Goal: Task Accomplishment & Management: Use online tool/utility

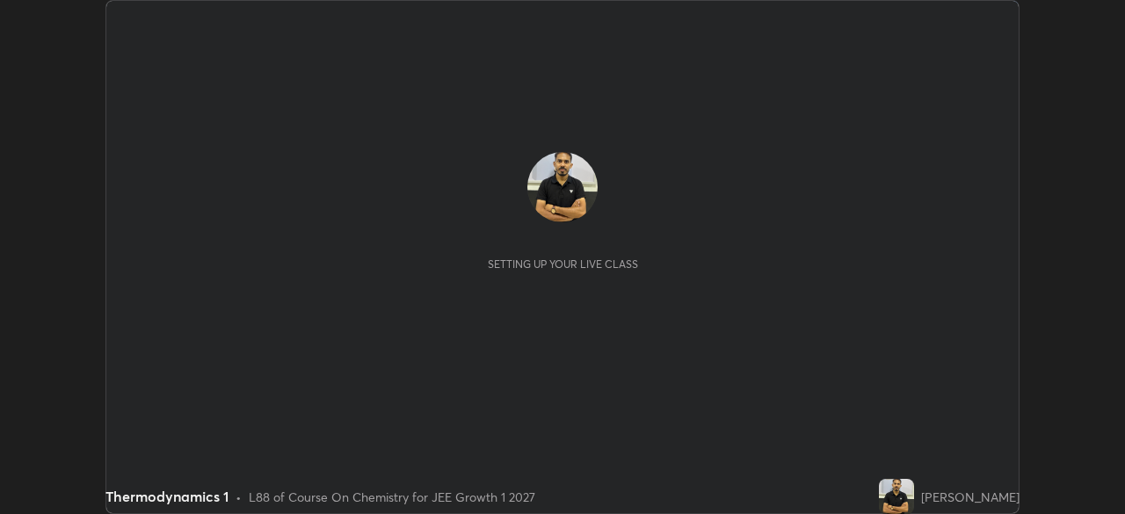
scroll to position [514, 1125]
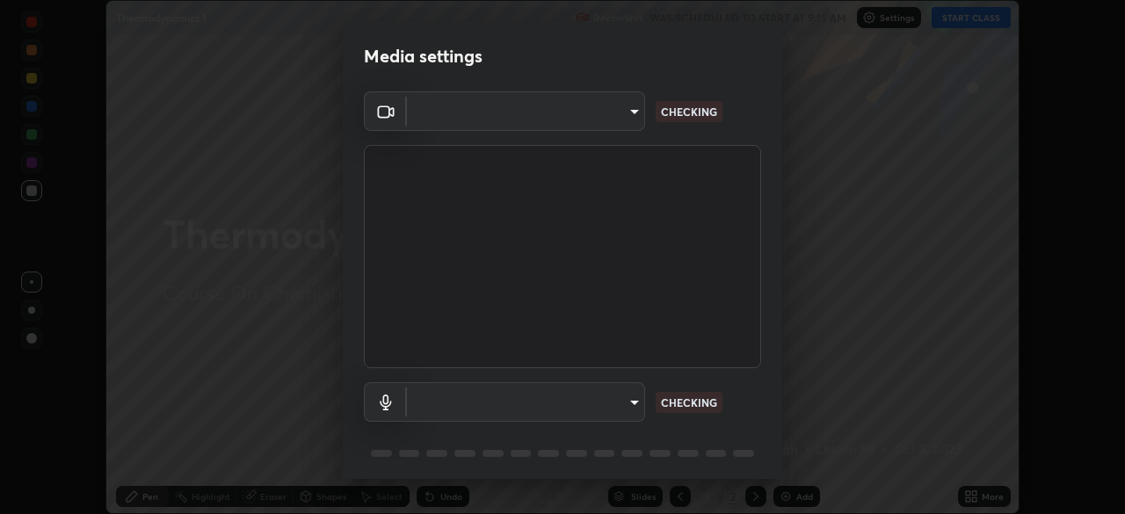
type input "6a665da8b4092d2084471f4e382ca23fa9ae4de6de56851722600db281893d99"
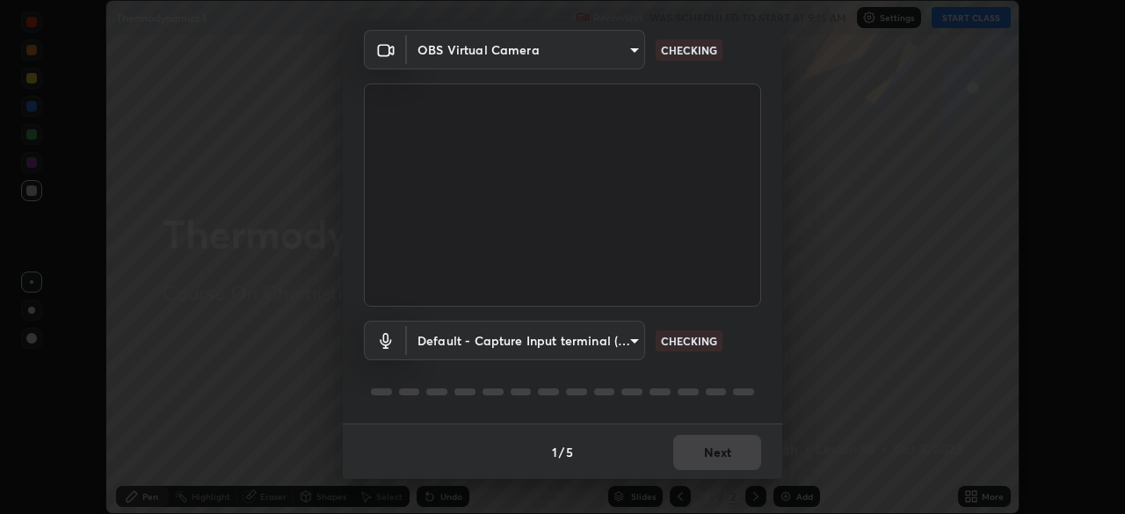
scroll to position [62, 0]
click at [623, 338] on body "Erase all Thermodynamics 1 Recording WAS SCHEDULED TO START AT 9:15 AM Settings…" at bounding box center [562, 257] width 1125 height 514
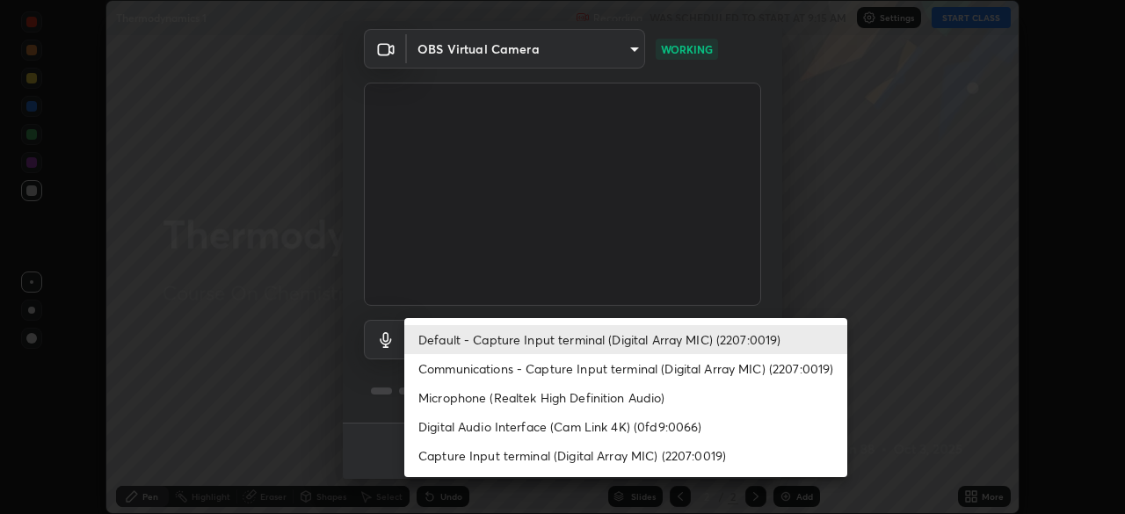
click at [624, 361] on li "Communications - Capture Input terminal (Digital Array MIC) (2207:0019)" at bounding box center [625, 368] width 443 height 29
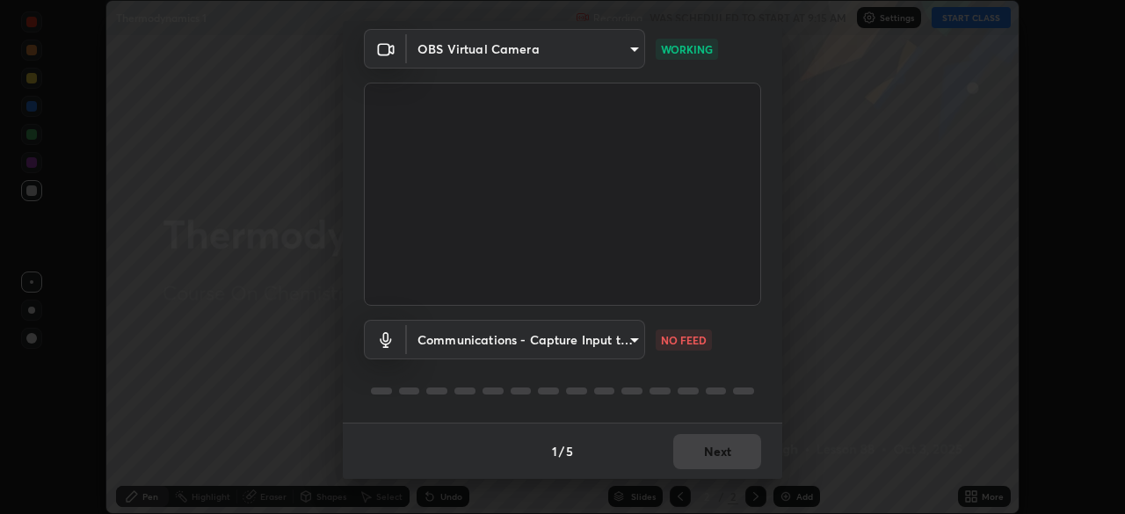
click at [632, 338] on body "Erase all Thermodynamics 1 Recording WAS SCHEDULED TO START AT 9:15 AM Settings…" at bounding box center [562, 257] width 1125 height 514
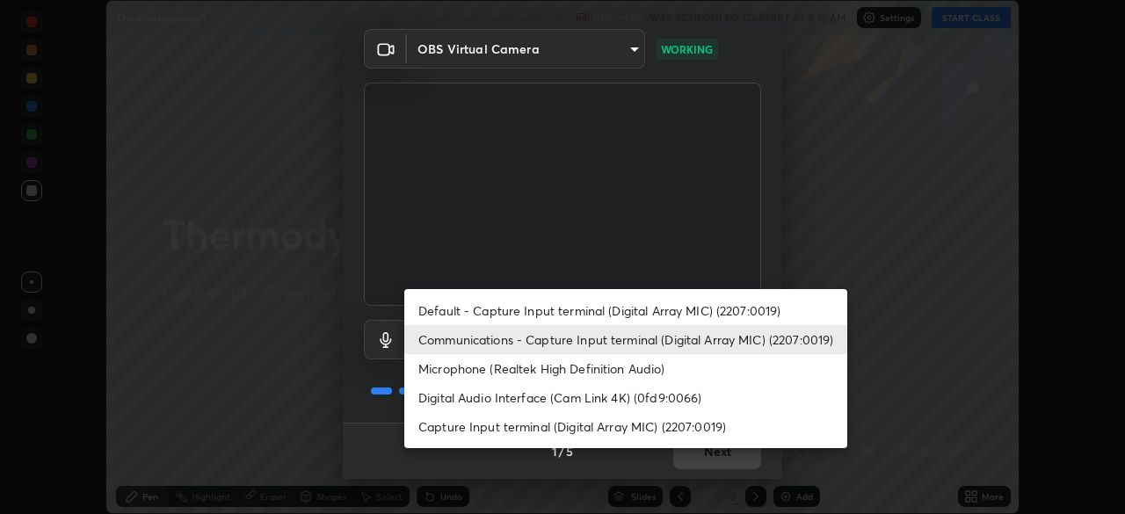
click at [666, 302] on li "Default - Capture Input terminal (Digital Array MIC) (2207:0019)" at bounding box center [625, 310] width 443 height 29
type input "default"
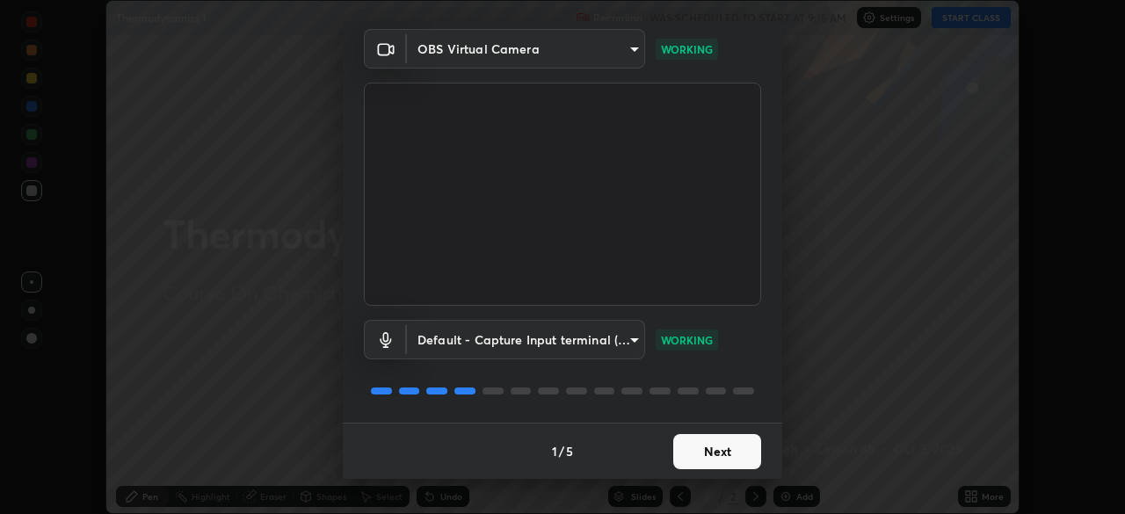
click at [737, 444] on button "Next" at bounding box center [717, 451] width 88 height 35
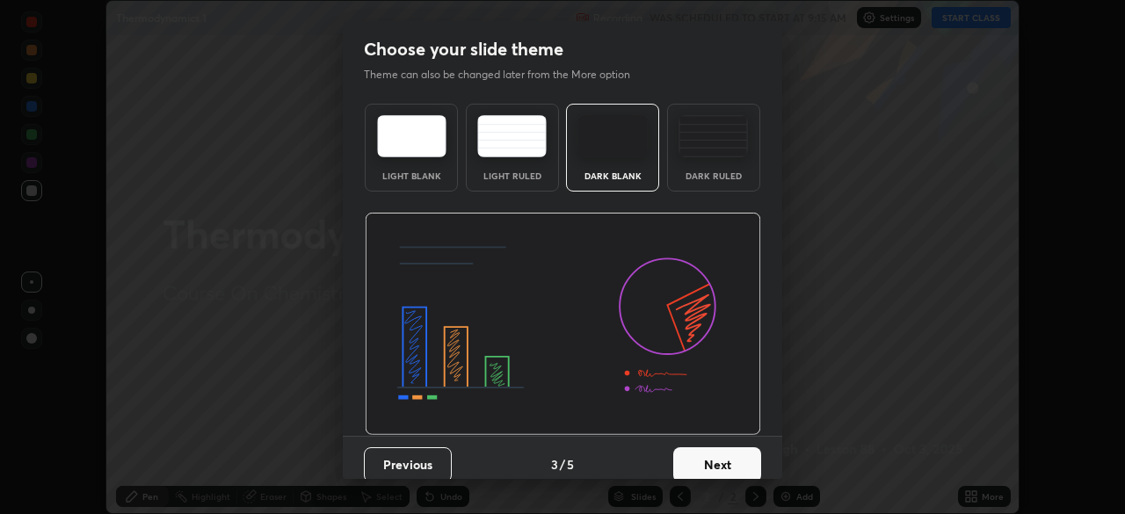
click at [745, 454] on button "Next" at bounding box center [717, 464] width 88 height 35
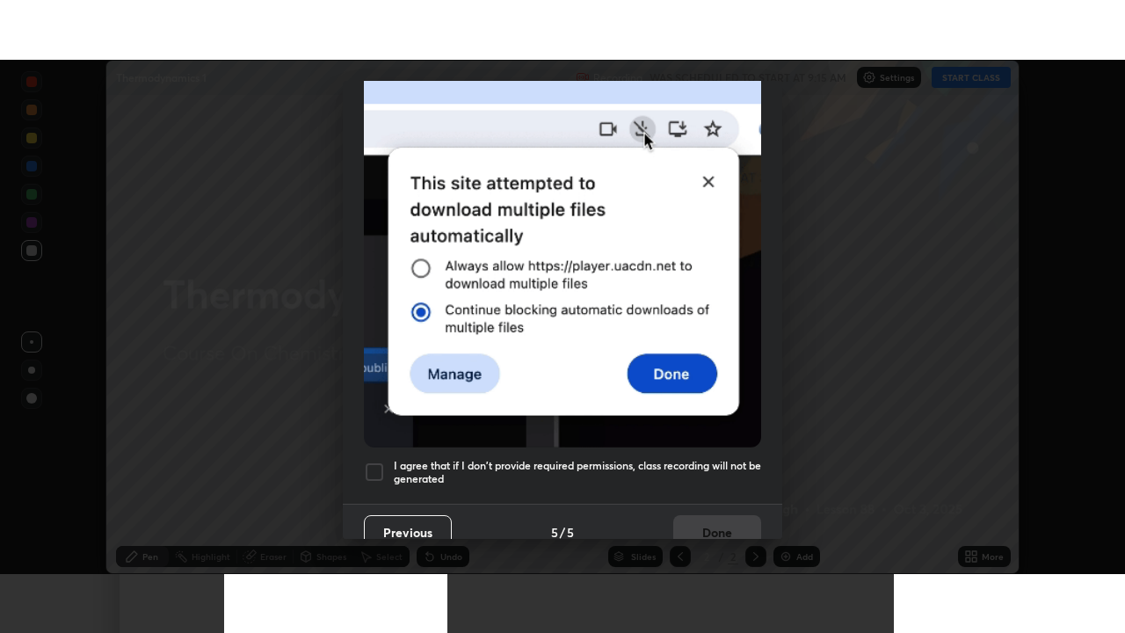
scroll to position [421, 0]
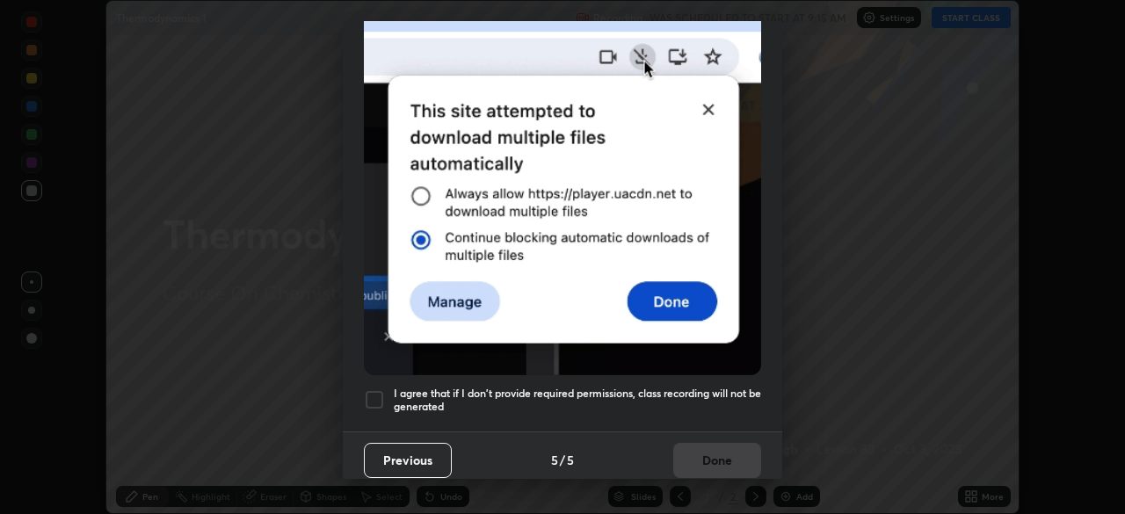
click at [718, 387] on h5 "I agree that if I don't provide required permissions, class recording will not …" at bounding box center [577, 400] width 367 height 27
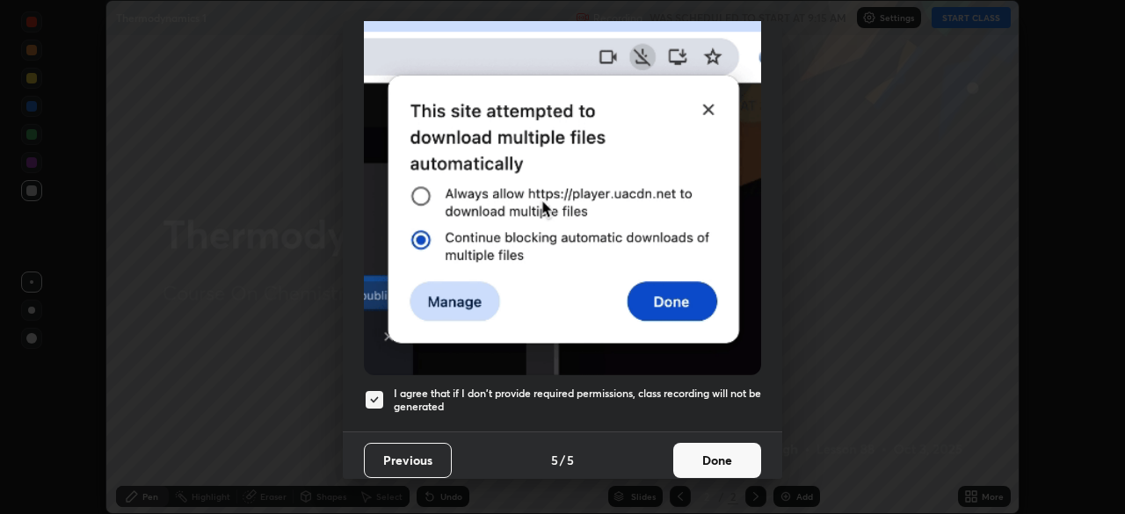
click at [728, 447] on button "Done" at bounding box center [717, 460] width 88 height 35
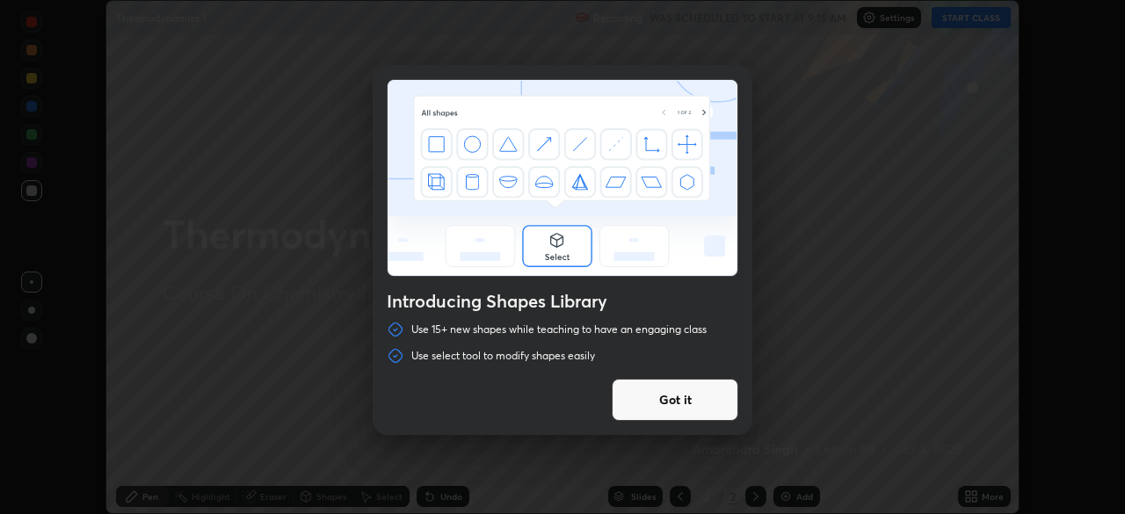
click at [651, 390] on button "Got it" at bounding box center [675, 400] width 127 height 42
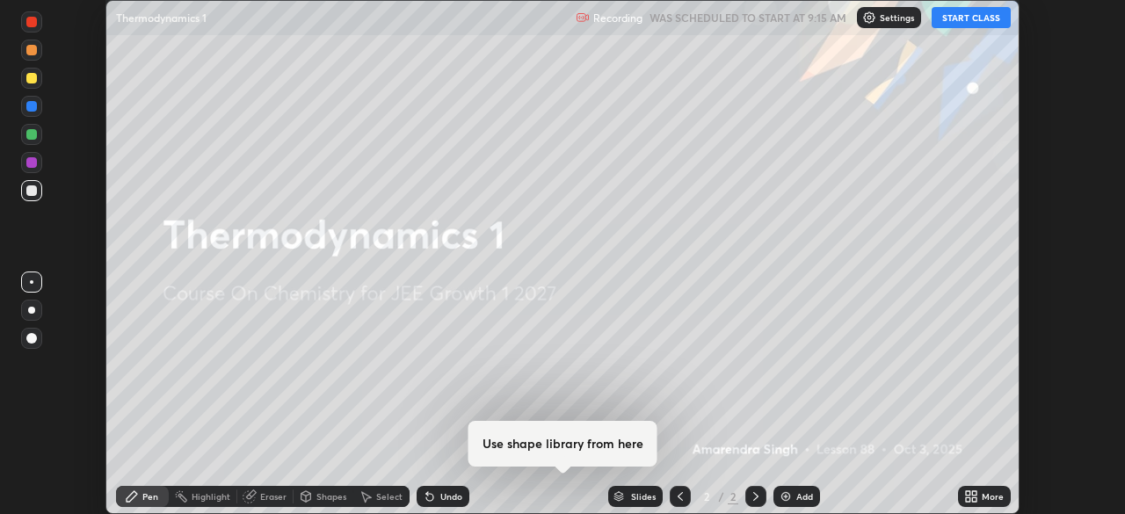
click at [982, 18] on button "START CLASS" at bounding box center [971, 17] width 79 height 21
click at [985, 493] on div "More" at bounding box center [993, 496] width 22 height 9
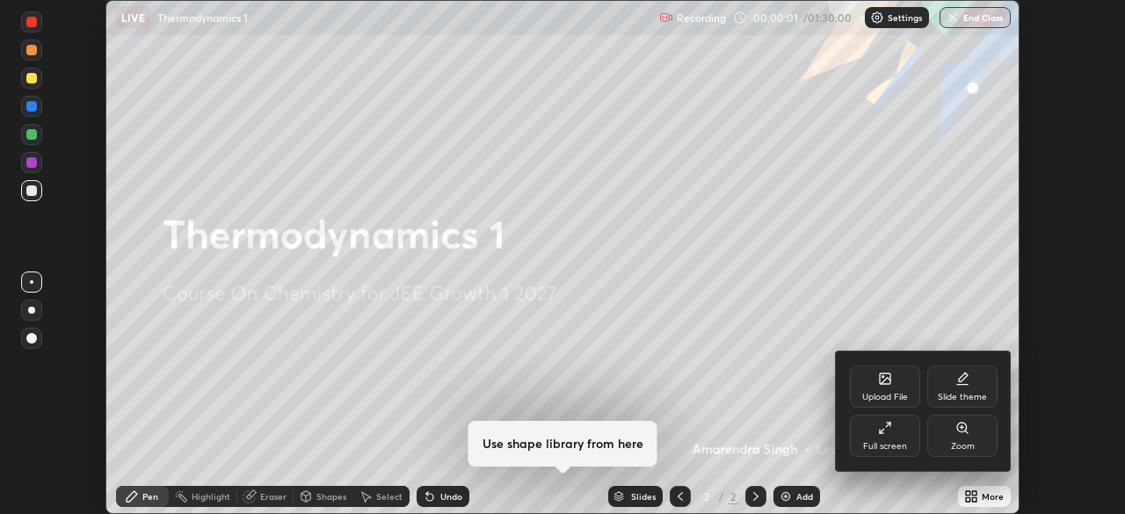
click at [890, 434] on icon at bounding box center [885, 428] width 14 height 14
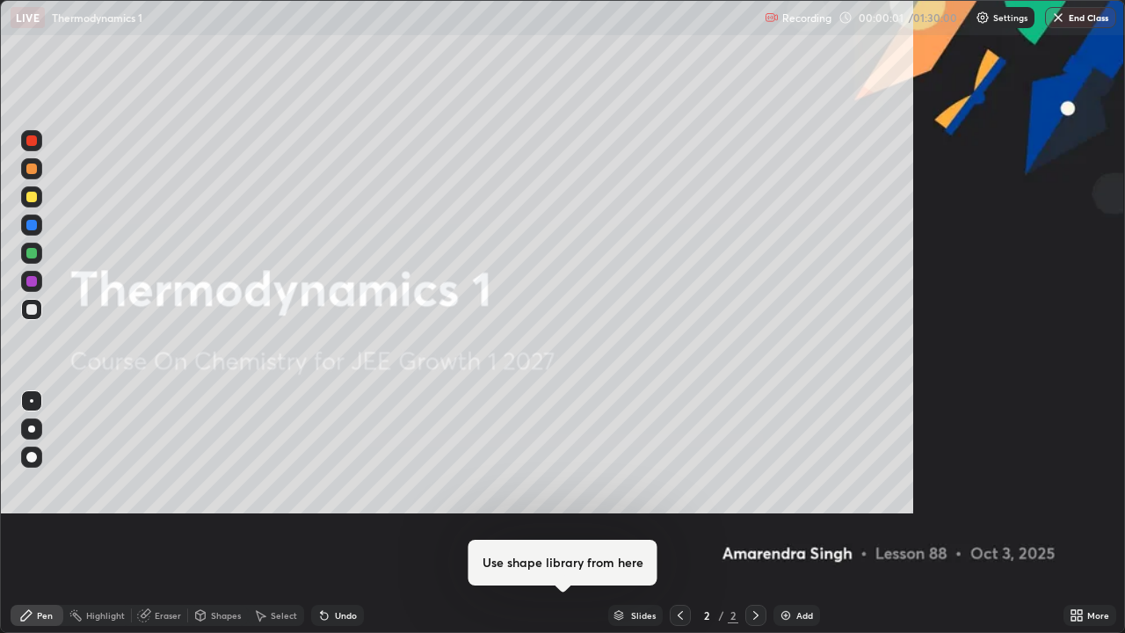
scroll to position [633, 1125]
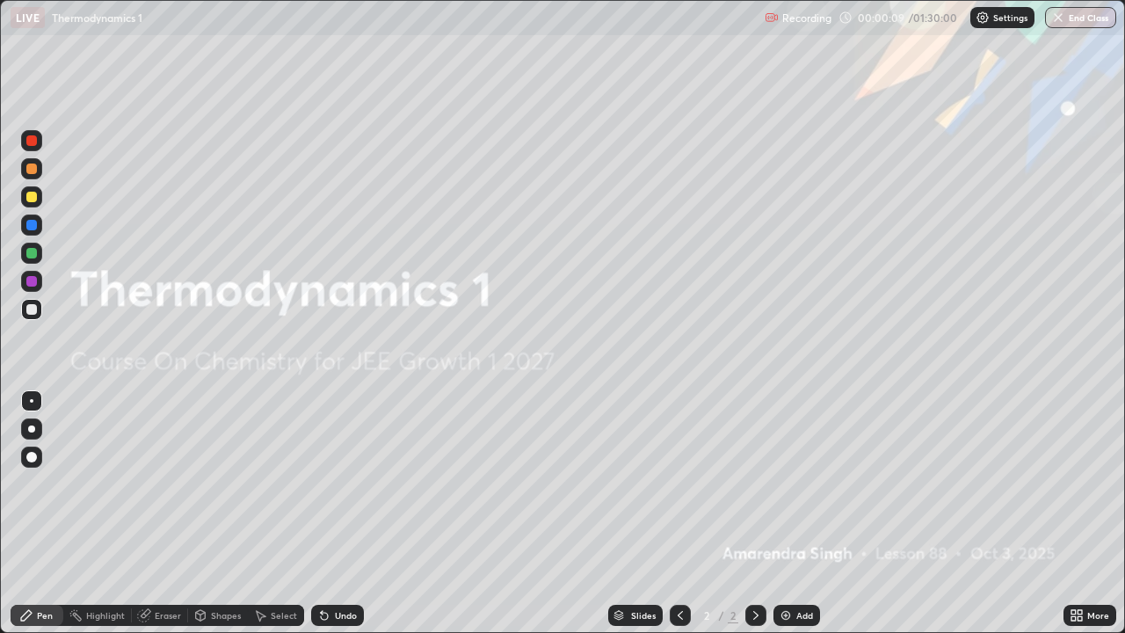
click at [792, 513] on div "Add" at bounding box center [797, 615] width 47 height 21
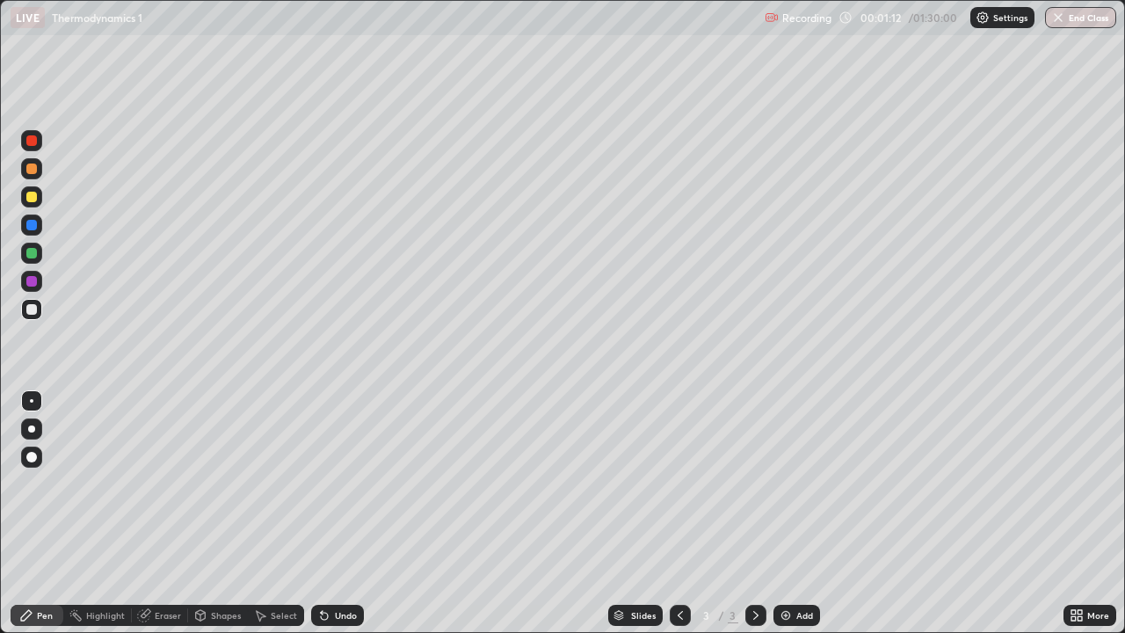
click at [32, 139] on div at bounding box center [31, 140] width 11 height 11
click at [33, 198] on div at bounding box center [31, 197] width 11 height 11
click at [31, 144] on div at bounding box center [31, 140] width 11 height 11
click at [30, 172] on div at bounding box center [31, 169] width 11 height 11
click at [26, 280] on div at bounding box center [31, 281] width 11 height 11
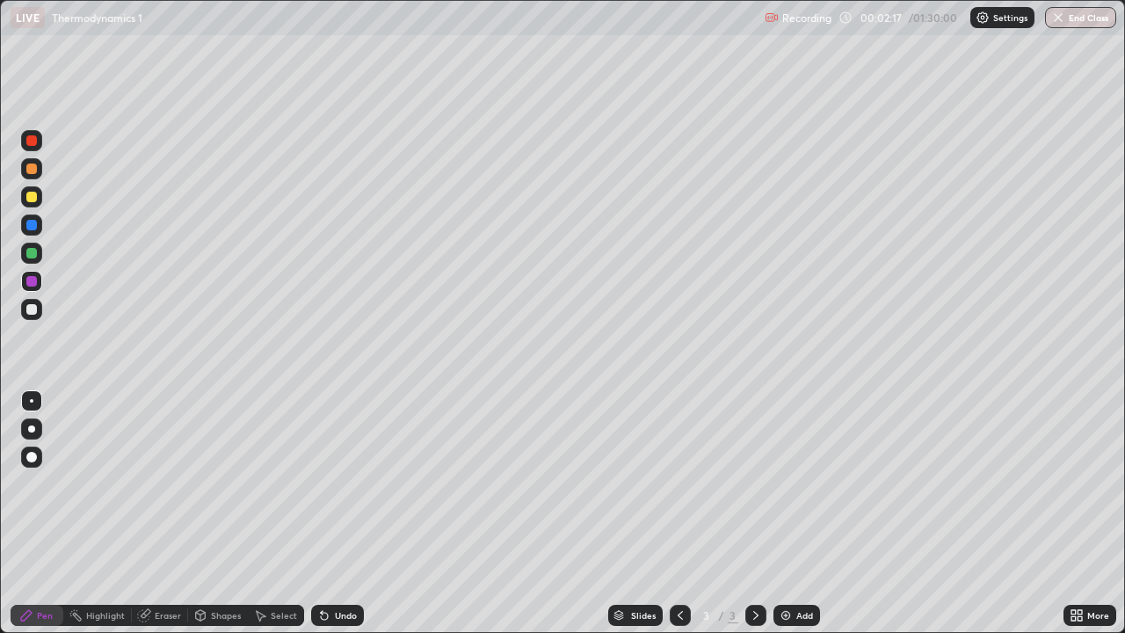
click at [27, 302] on div at bounding box center [31, 309] width 21 height 21
click at [28, 285] on div at bounding box center [31, 281] width 11 height 11
click at [26, 196] on div at bounding box center [31, 197] width 11 height 11
click at [31, 254] on div at bounding box center [31, 253] width 11 height 11
click at [25, 203] on div at bounding box center [31, 196] width 21 height 21
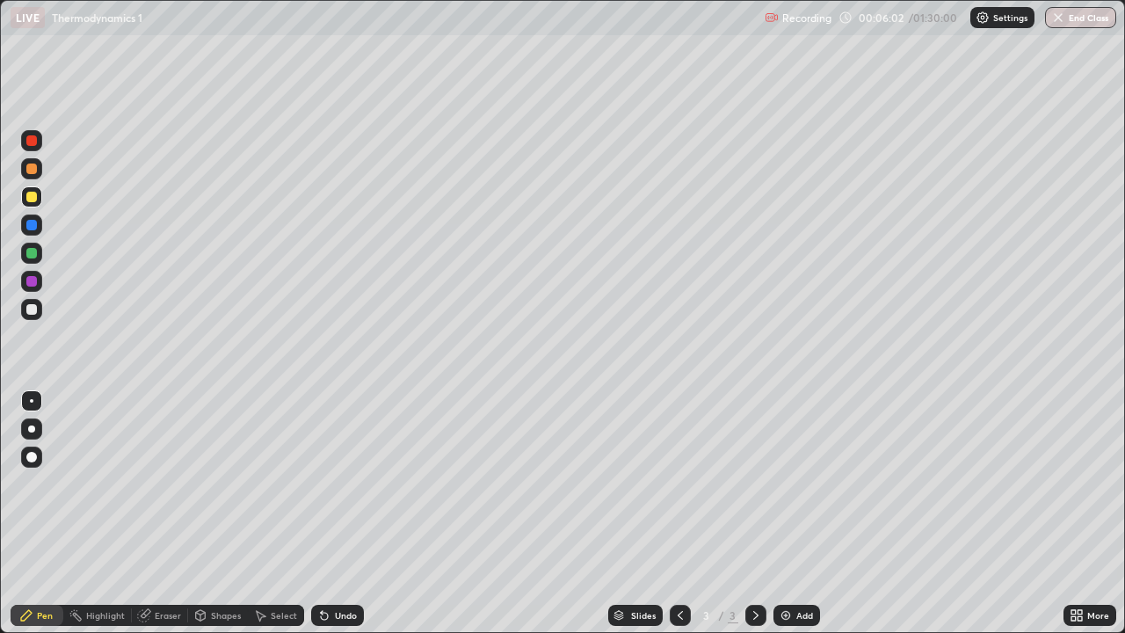
click at [32, 227] on div at bounding box center [31, 225] width 11 height 11
click at [26, 197] on div at bounding box center [31, 197] width 11 height 11
click at [794, 513] on div "Add" at bounding box center [797, 615] width 47 height 21
click at [33, 142] on div at bounding box center [31, 140] width 11 height 11
click at [41, 304] on div at bounding box center [31, 309] width 21 height 21
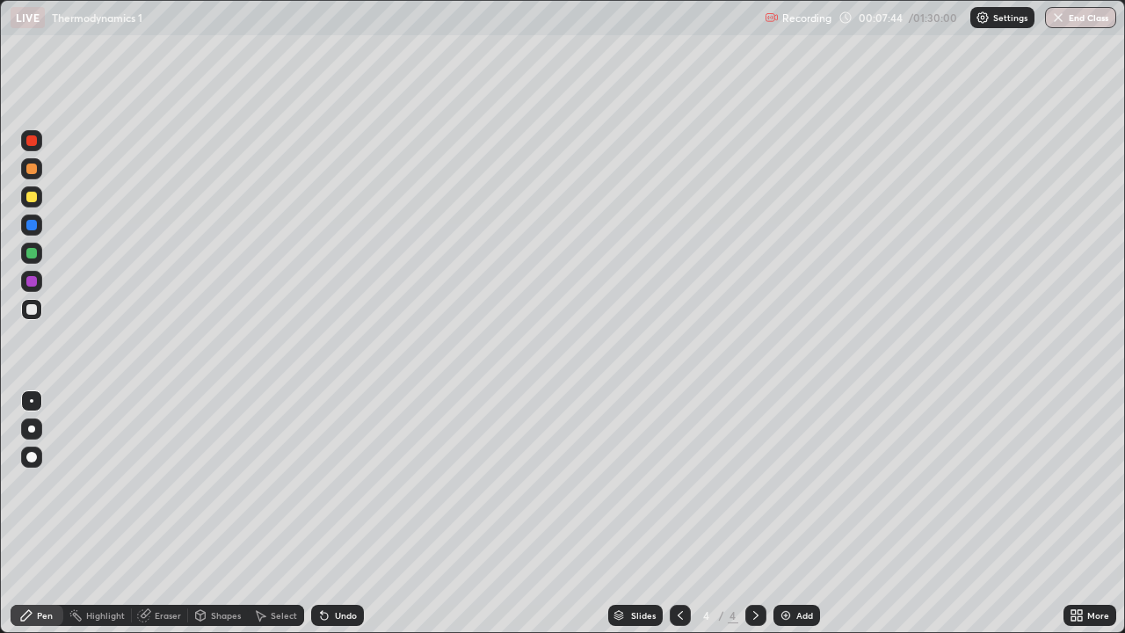
click at [340, 513] on div "Undo" at bounding box center [346, 615] width 22 height 9
click at [36, 285] on div at bounding box center [31, 281] width 21 height 21
click at [38, 253] on div at bounding box center [31, 253] width 21 height 21
click at [32, 197] on div at bounding box center [31, 197] width 11 height 11
click at [31, 282] on div at bounding box center [31, 281] width 11 height 11
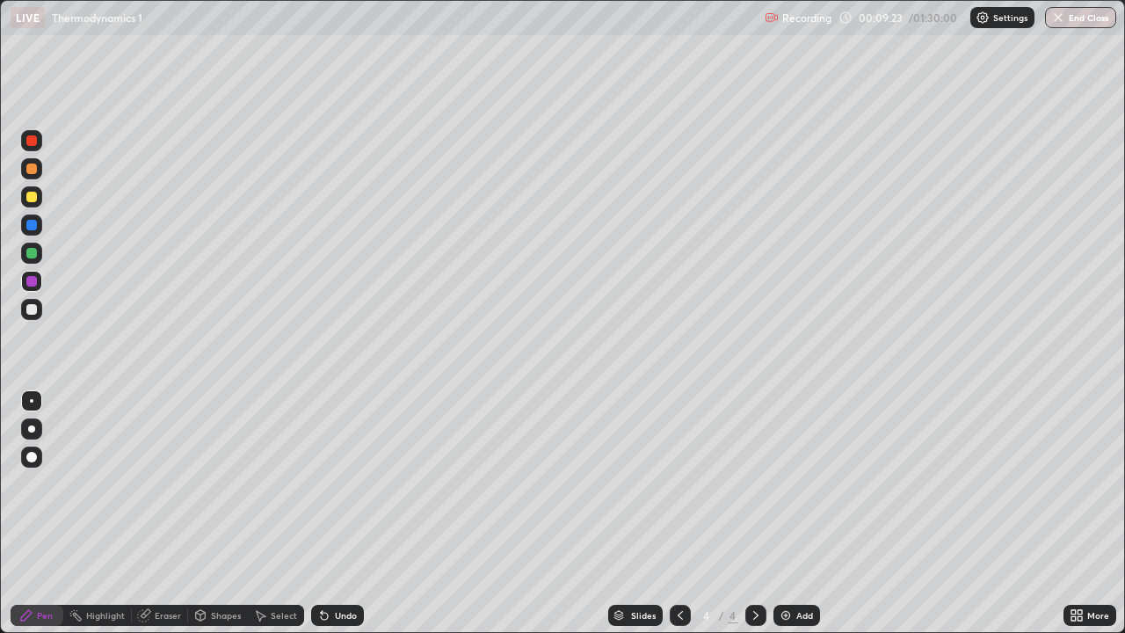
click at [33, 309] on div at bounding box center [31, 309] width 11 height 11
click at [36, 228] on div at bounding box center [31, 225] width 11 height 11
click at [32, 254] on div at bounding box center [31, 253] width 11 height 11
click at [28, 205] on div at bounding box center [31, 196] width 21 height 21
click at [13, 513] on div "Erase all" at bounding box center [32, 316] width 42 height 563
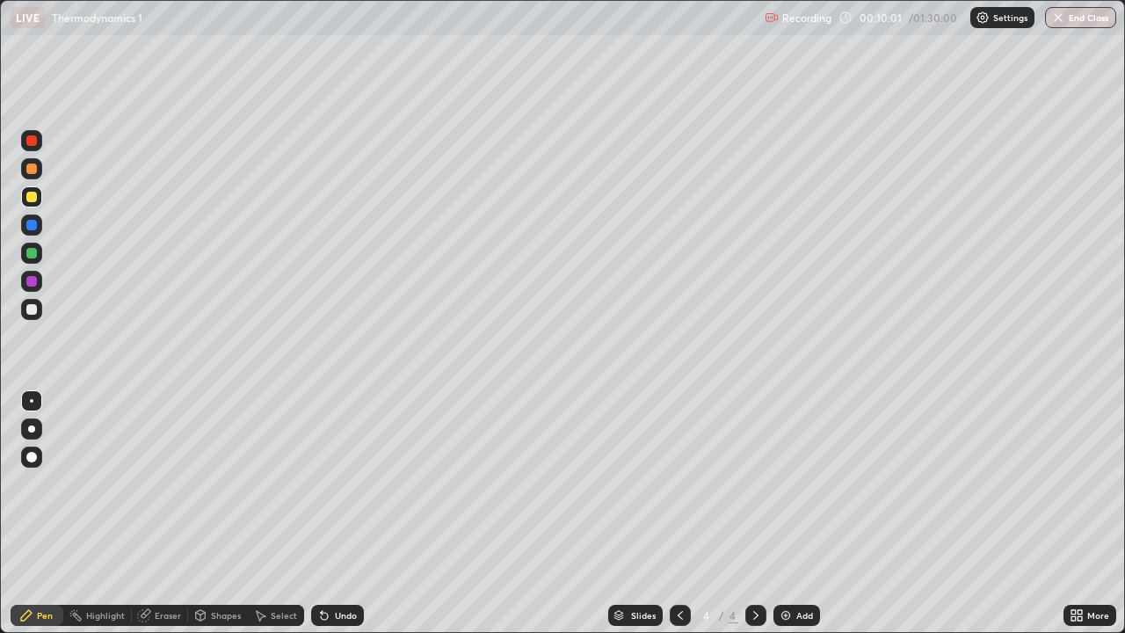
click at [26, 224] on div at bounding box center [31, 225] width 11 height 11
click at [27, 309] on div at bounding box center [31, 309] width 11 height 11
click at [38, 253] on div at bounding box center [31, 253] width 21 height 21
click at [30, 309] on div at bounding box center [31, 309] width 11 height 11
click at [803, 513] on div "Add" at bounding box center [797, 615] width 47 height 21
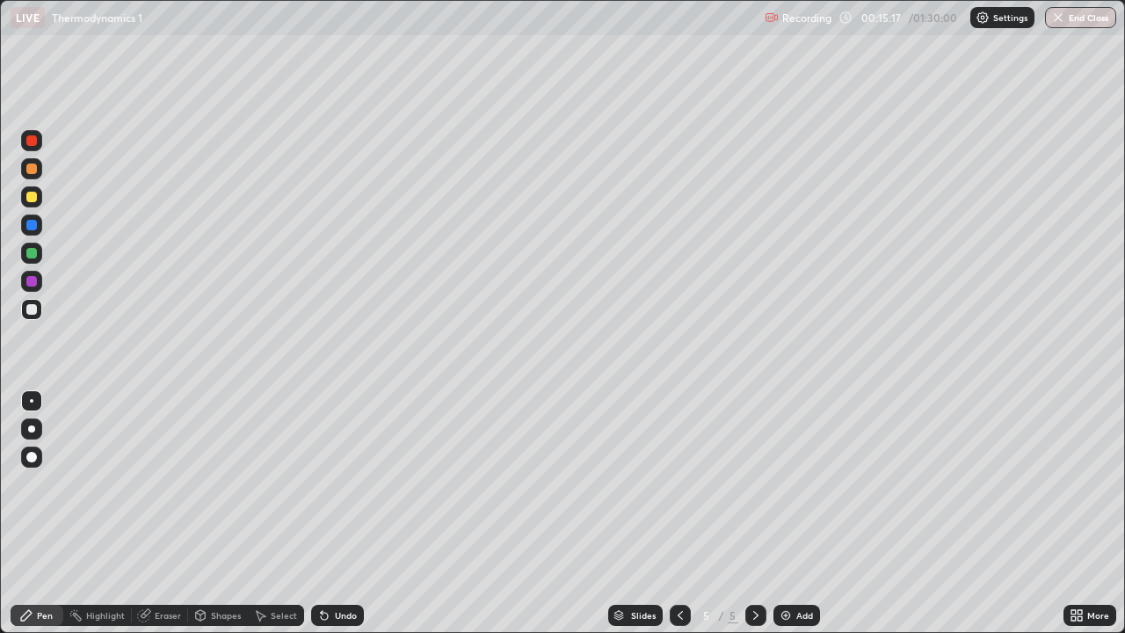
click at [35, 140] on div at bounding box center [31, 140] width 11 height 11
click at [34, 305] on div at bounding box center [31, 309] width 11 height 11
click at [152, 513] on div "Eraser" at bounding box center [160, 615] width 56 height 21
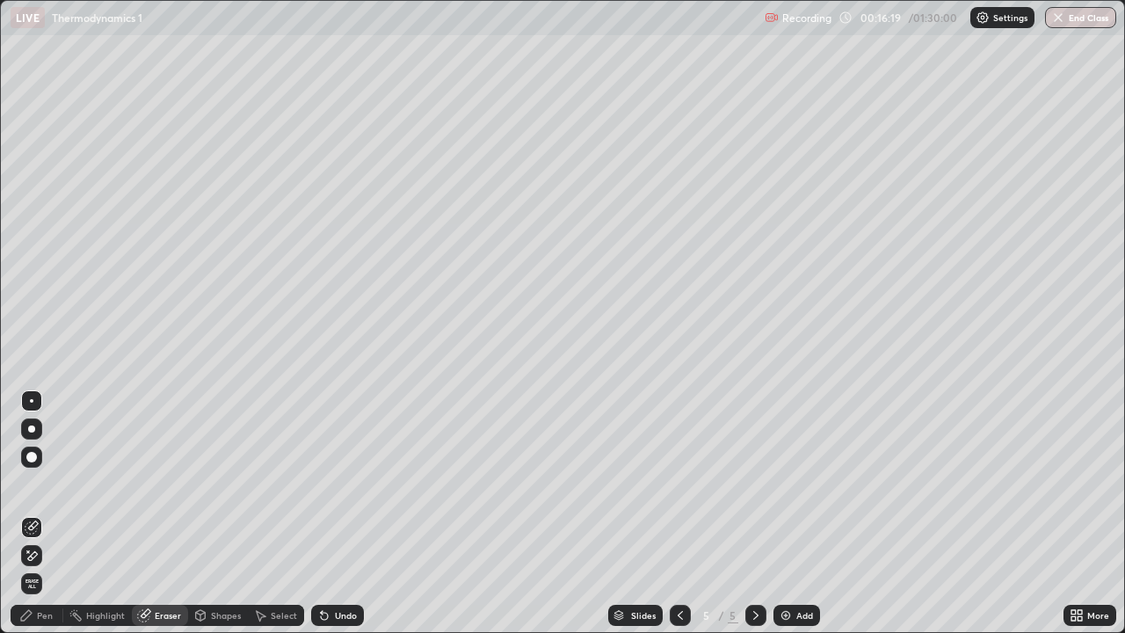
click at [25, 513] on div "Pen" at bounding box center [37, 615] width 53 height 21
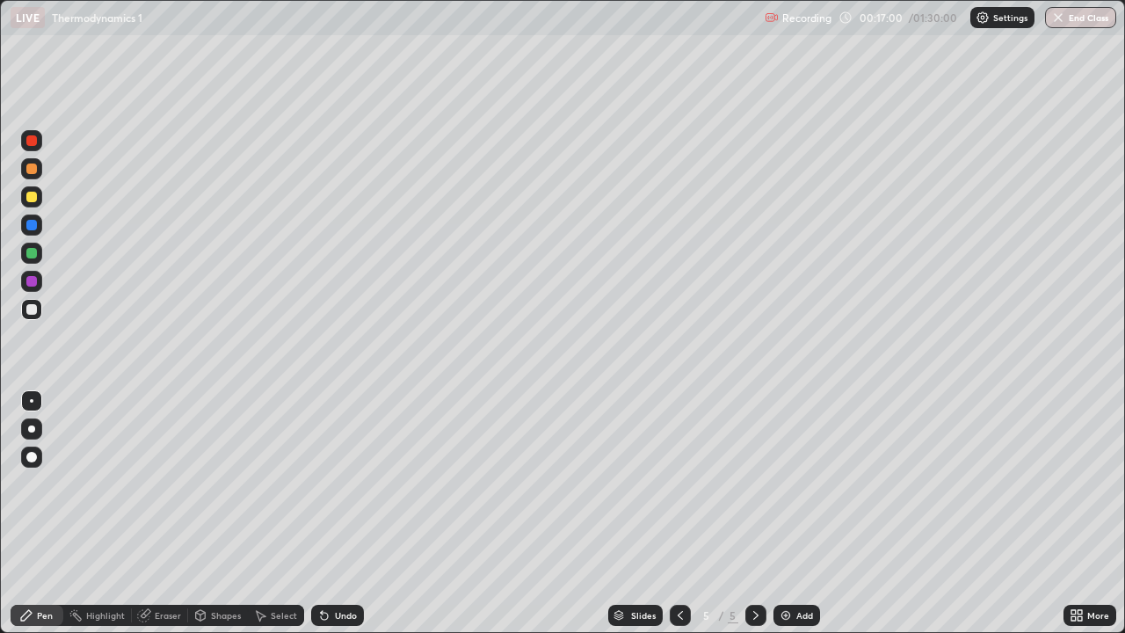
click at [25, 255] on div at bounding box center [31, 253] width 21 height 21
click at [30, 285] on div at bounding box center [31, 281] width 11 height 11
click at [32, 313] on div at bounding box center [31, 309] width 11 height 11
click at [33, 197] on div at bounding box center [31, 197] width 11 height 11
click at [679, 513] on icon at bounding box center [680, 615] width 14 height 14
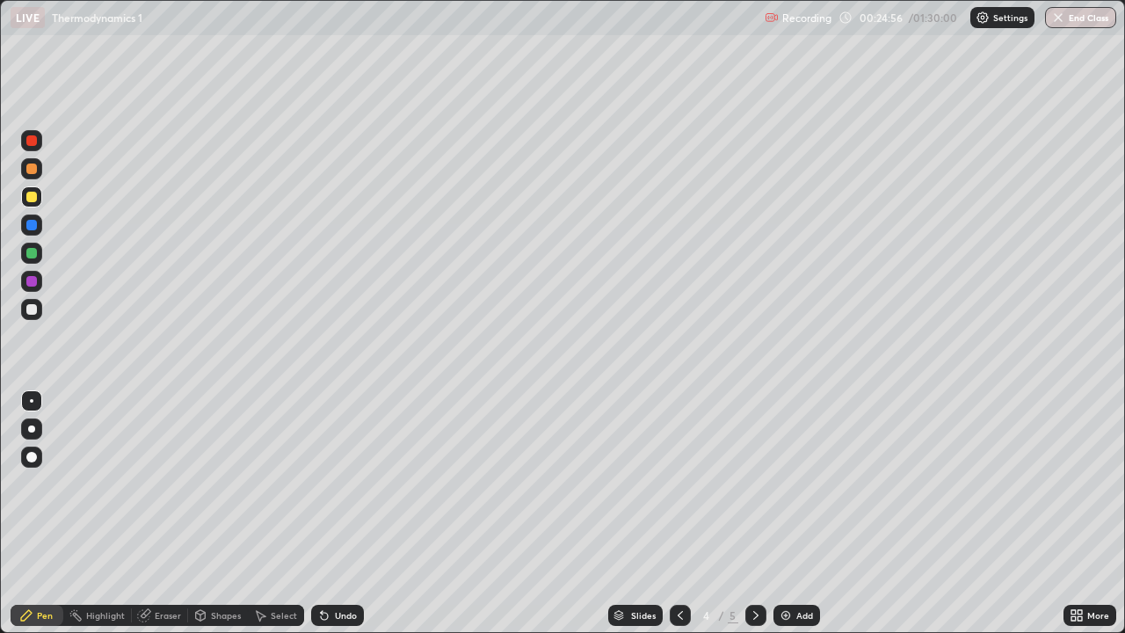
click at [676, 513] on icon at bounding box center [680, 615] width 14 height 14
click at [31, 302] on div at bounding box center [31, 309] width 21 height 21
click at [754, 513] on icon at bounding box center [756, 615] width 14 height 14
click at [754, 513] on icon at bounding box center [755, 615] width 5 height 9
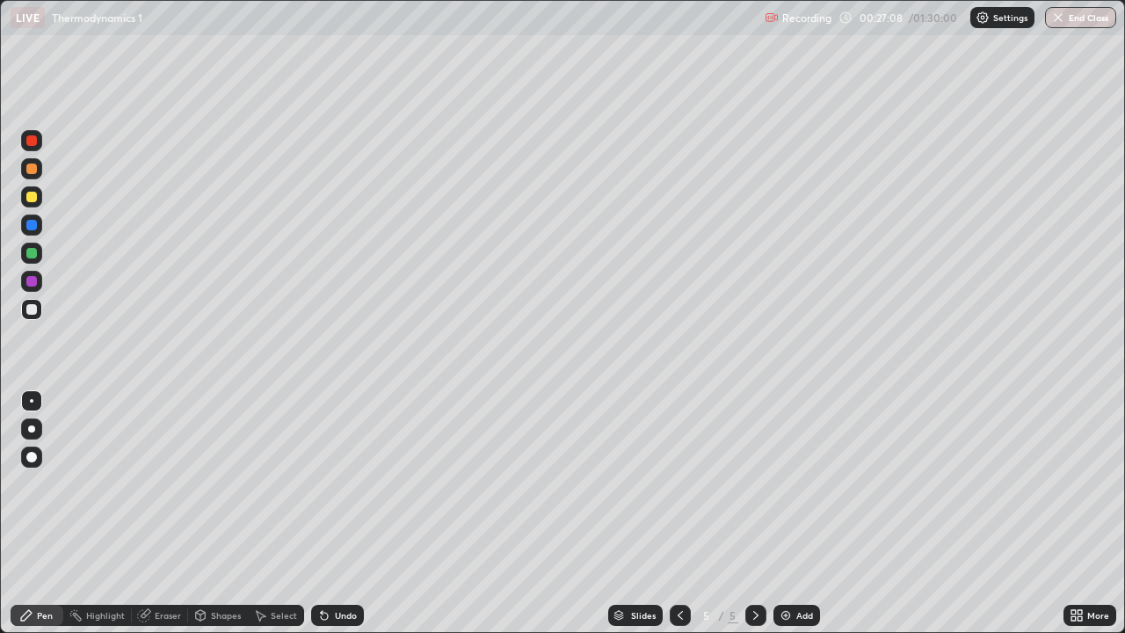
click at [788, 513] on img at bounding box center [786, 615] width 14 height 14
click at [33, 145] on div at bounding box center [31, 140] width 11 height 11
click at [32, 173] on div at bounding box center [31, 169] width 11 height 11
click at [32, 195] on div at bounding box center [31, 197] width 11 height 11
click at [36, 198] on div at bounding box center [31, 197] width 11 height 11
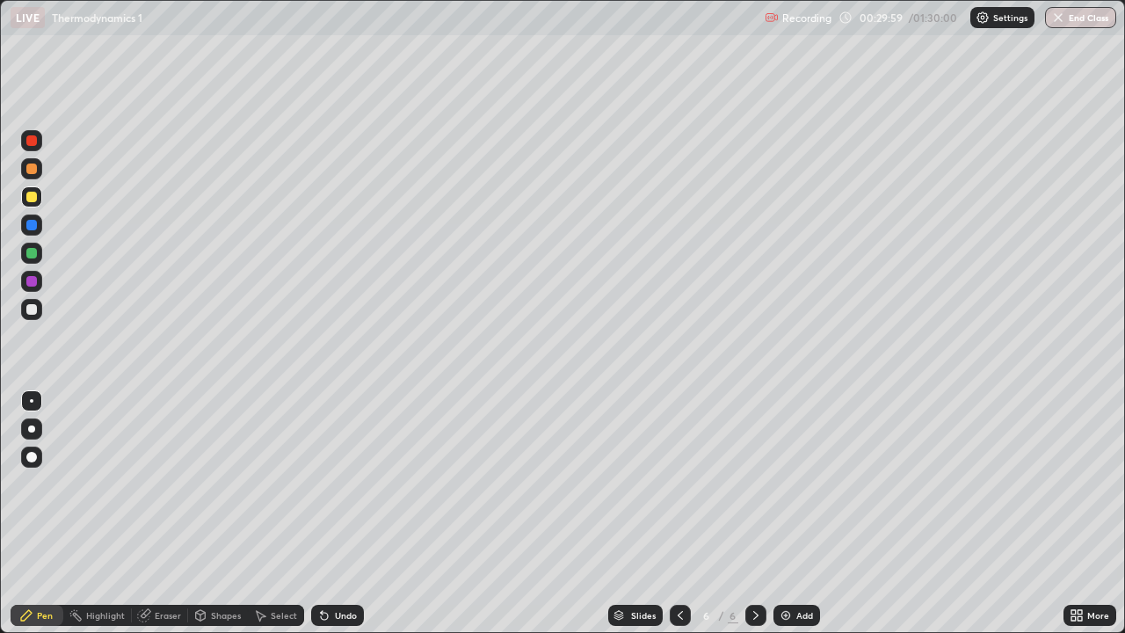
click at [32, 310] on div at bounding box center [31, 309] width 11 height 11
click at [31, 310] on div at bounding box center [31, 309] width 11 height 11
click at [29, 281] on div at bounding box center [31, 281] width 11 height 11
click at [33, 169] on div at bounding box center [31, 169] width 11 height 11
click at [348, 513] on div "Undo" at bounding box center [346, 615] width 22 height 9
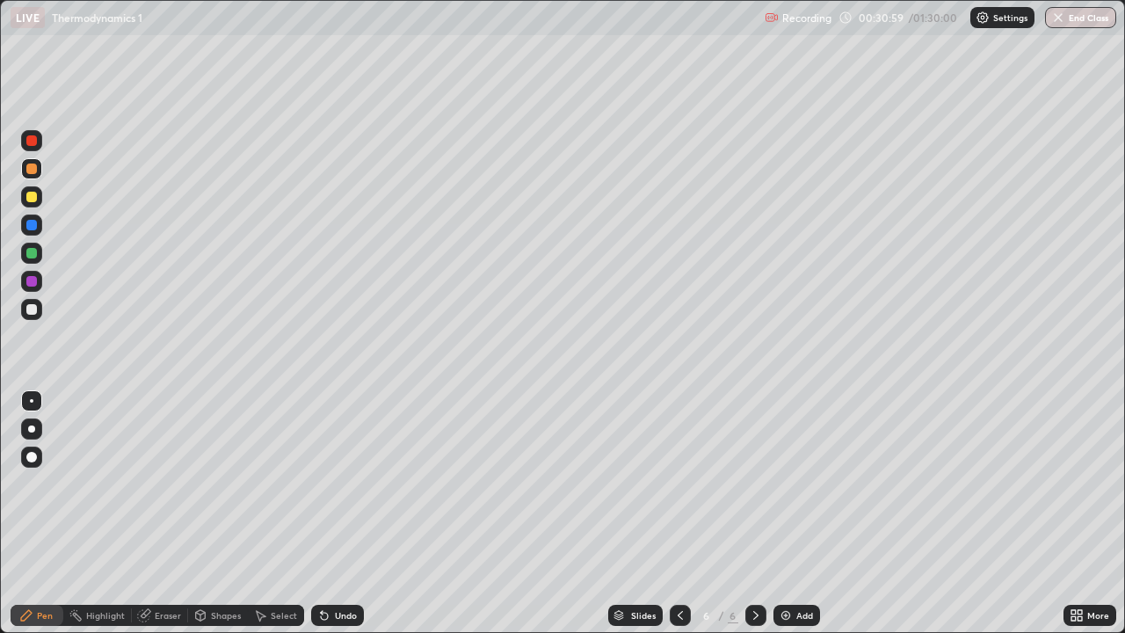
click at [340, 513] on div "Undo" at bounding box center [337, 615] width 53 height 21
click at [338, 513] on div "Undo" at bounding box center [346, 615] width 22 height 9
click at [340, 513] on div "Undo" at bounding box center [346, 615] width 22 height 9
click at [336, 513] on div "Undo" at bounding box center [346, 615] width 22 height 9
click at [27, 290] on div at bounding box center [31, 281] width 21 height 21
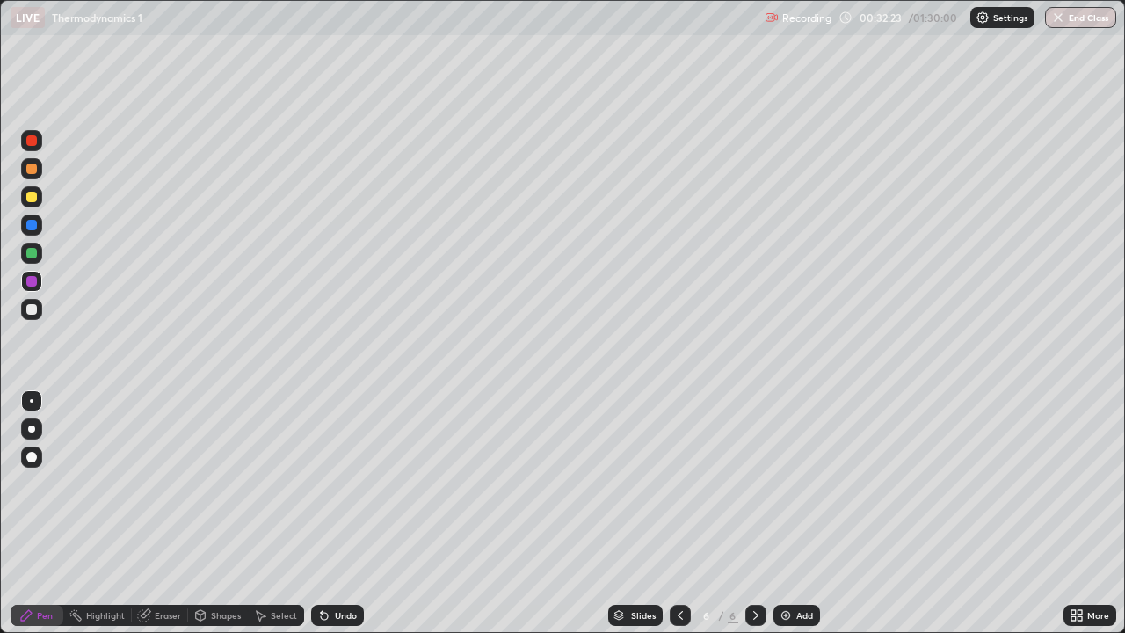
click at [329, 513] on div "Undo" at bounding box center [337, 615] width 53 height 21
click at [328, 513] on icon at bounding box center [324, 615] width 14 height 14
click at [329, 513] on icon at bounding box center [324, 615] width 14 height 14
click at [328, 513] on icon at bounding box center [324, 615] width 14 height 14
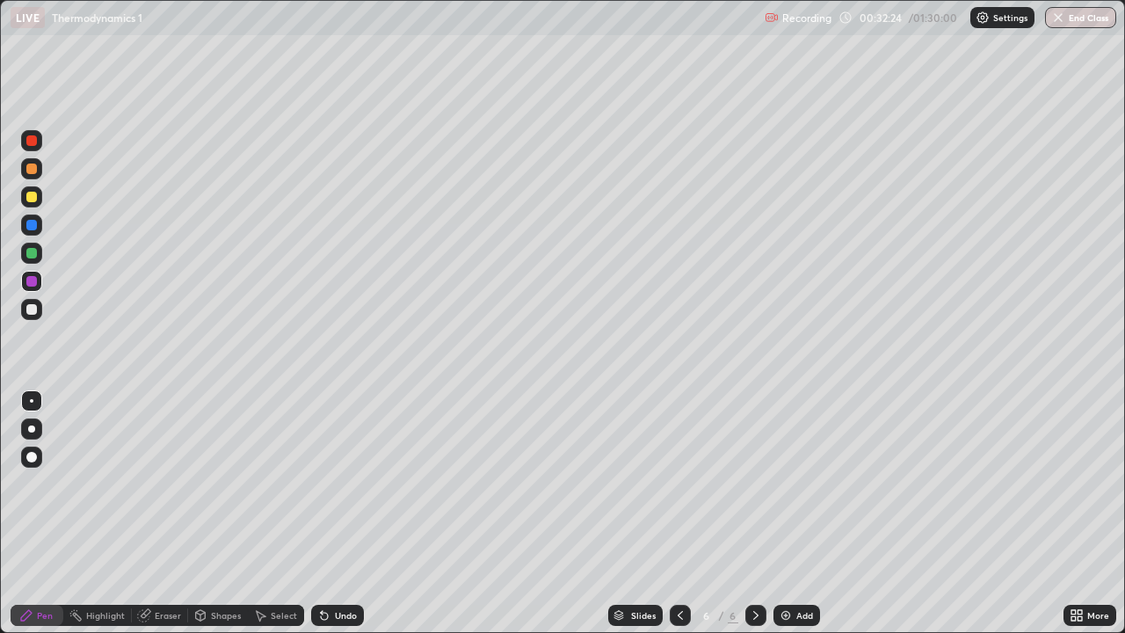
click at [335, 513] on div "Undo" at bounding box center [346, 615] width 22 height 9
click at [330, 513] on div "Undo" at bounding box center [337, 615] width 53 height 21
click at [30, 312] on div at bounding box center [31, 309] width 11 height 11
click at [33, 226] on div at bounding box center [31, 225] width 11 height 11
click at [31, 282] on div at bounding box center [31, 281] width 11 height 11
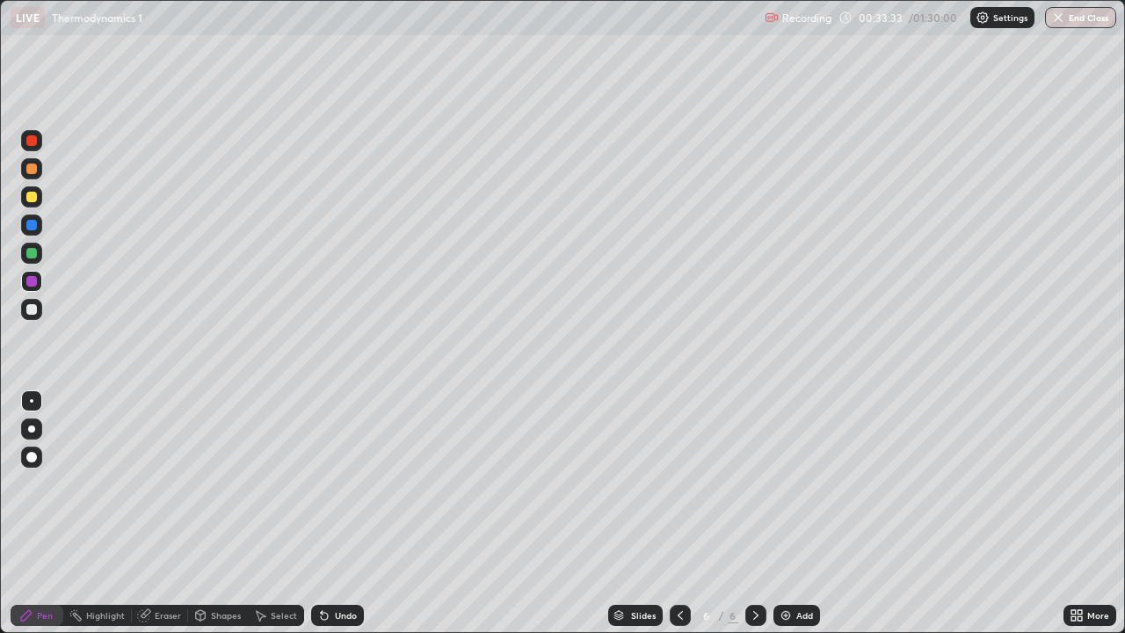
click at [30, 309] on div at bounding box center [31, 309] width 11 height 11
click at [787, 513] on img at bounding box center [786, 615] width 14 height 14
click at [30, 253] on div at bounding box center [31, 253] width 11 height 11
click at [30, 281] on div at bounding box center [31, 281] width 11 height 11
click at [673, 513] on icon at bounding box center [680, 615] width 14 height 14
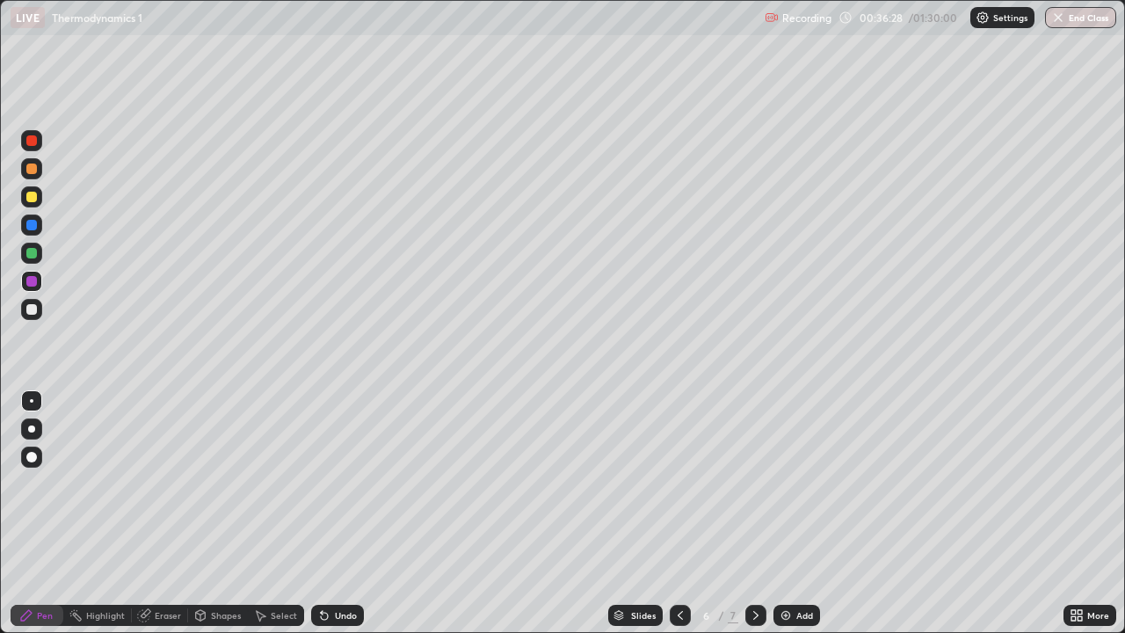
click at [758, 513] on div at bounding box center [755, 615] width 21 height 21
click at [24, 313] on div at bounding box center [31, 309] width 21 height 21
click at [687, 513] on div at bounding box center [680, 615] width 21 height 21
click at [754, 513] on icon at bounding box center [756, 615] width 14 height 14
click at [28, 259] on div at bounding box center [31, 253] width 21 height 21
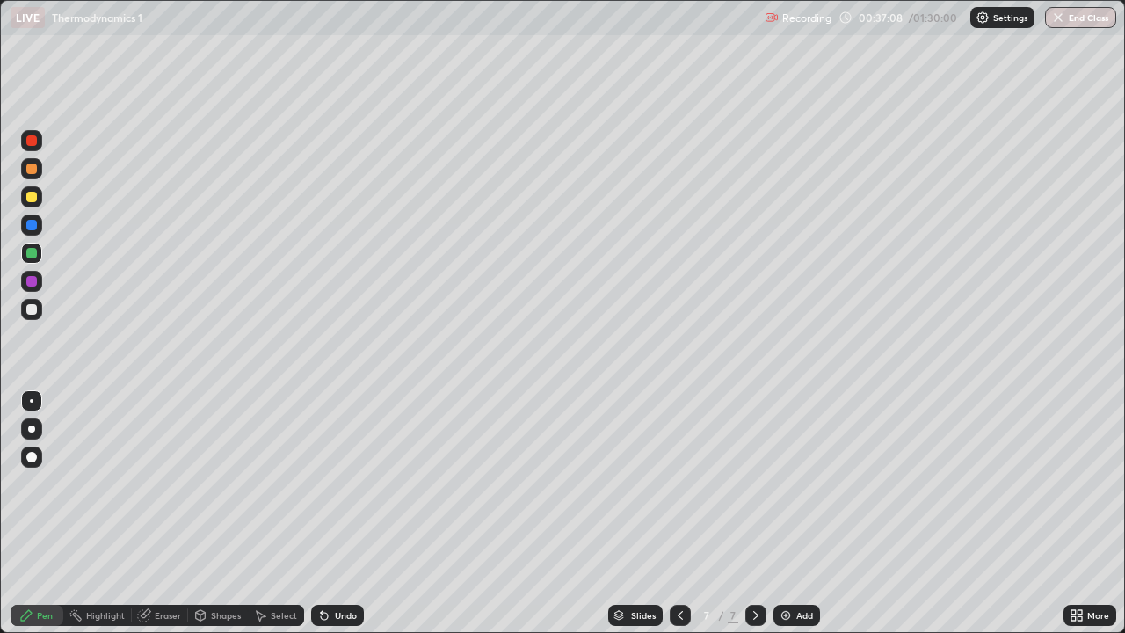
click at [671, 513] on div at bounding box center [680, 615] width 21 height 21
click at [754, 513] on icon at bounding box center [756, 615] width 14 height 14
click at [31, 198] on div at bounding box center [31, 197] width 11 height 11
click at [680, 513] on icon at bounding box center [680, 615] width 5 height 9
click at [754, 513] on icon at bounding box center [756, 615] width 14 height 14
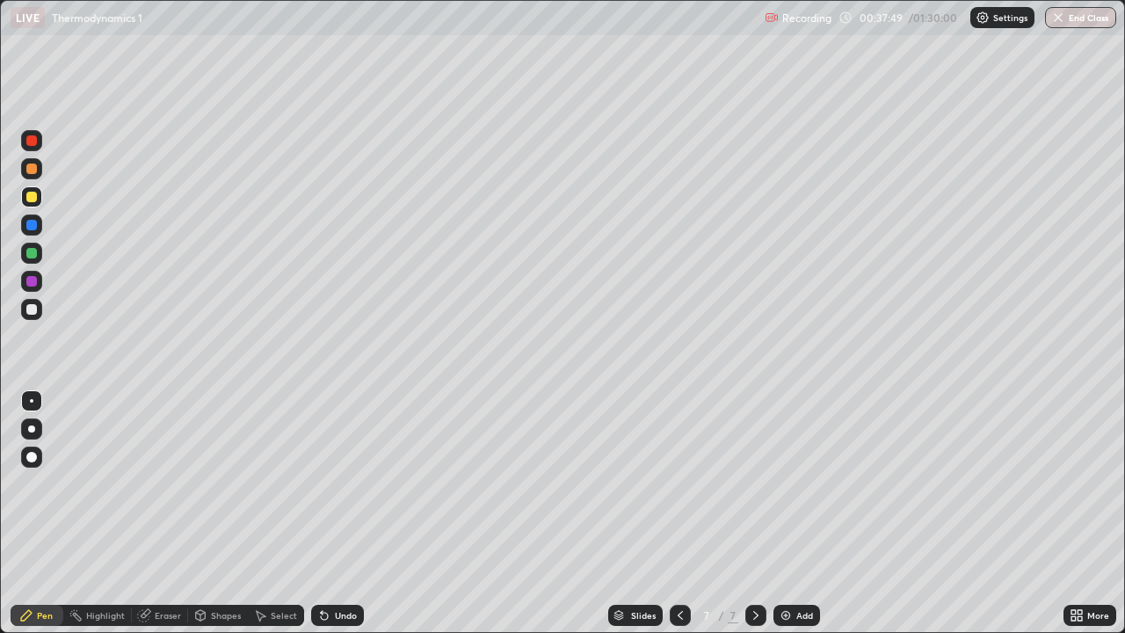
click at [679, 513] on icon at bounding box center [680, 615] width 14 height 14
click at [749, 513] on icon at bounding box center [756, 615] width 14 height 14
click at [26, 285] on div at bounding box center [31, 281] width 21 height 21
click at [38, 255] on div at bounding box center [31, 253] width 21 height 21
click at [803, 513] on div "Add" at bounding box center [804, 615] width 17 height 9
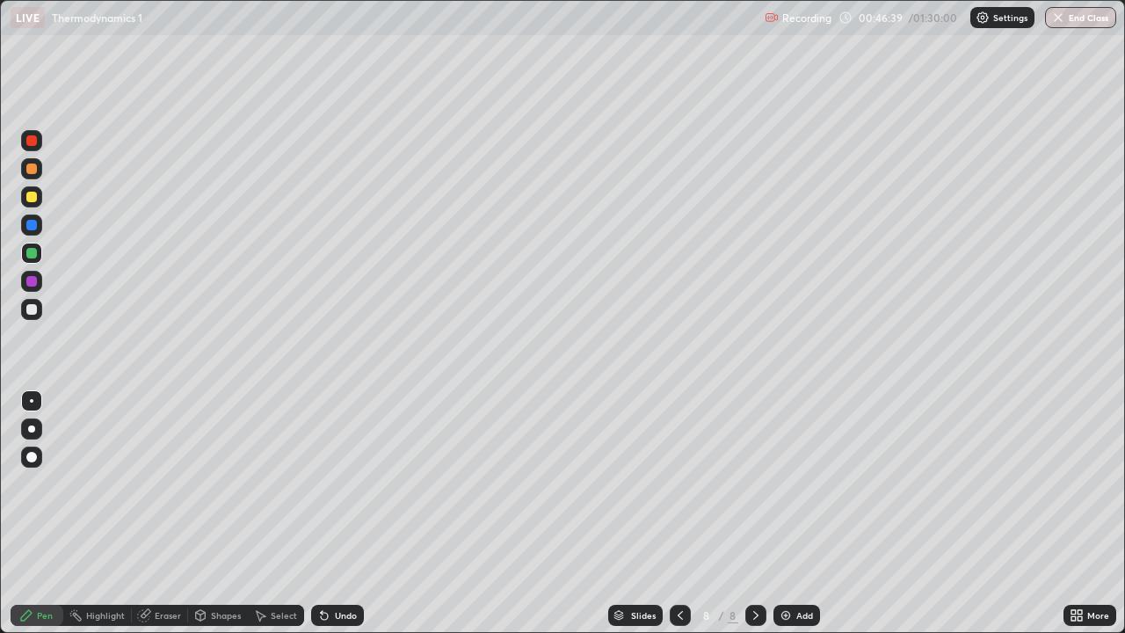
click at [29, 214] on div at bounding box center [31, 224] width 21 height 21
click at [330, 513] on div "Undo" at bounding box center [337, 615] width 53 height 21
click at [328, 513] on icon at bounding box center [324, 615] width 14 height 14
click at [339, 513] on div "Undo" at bounding box center [346, 615] width 22 height 9
click at [335, 513] on div "Undo" at bounding box center [346, 615] width 22 height 9
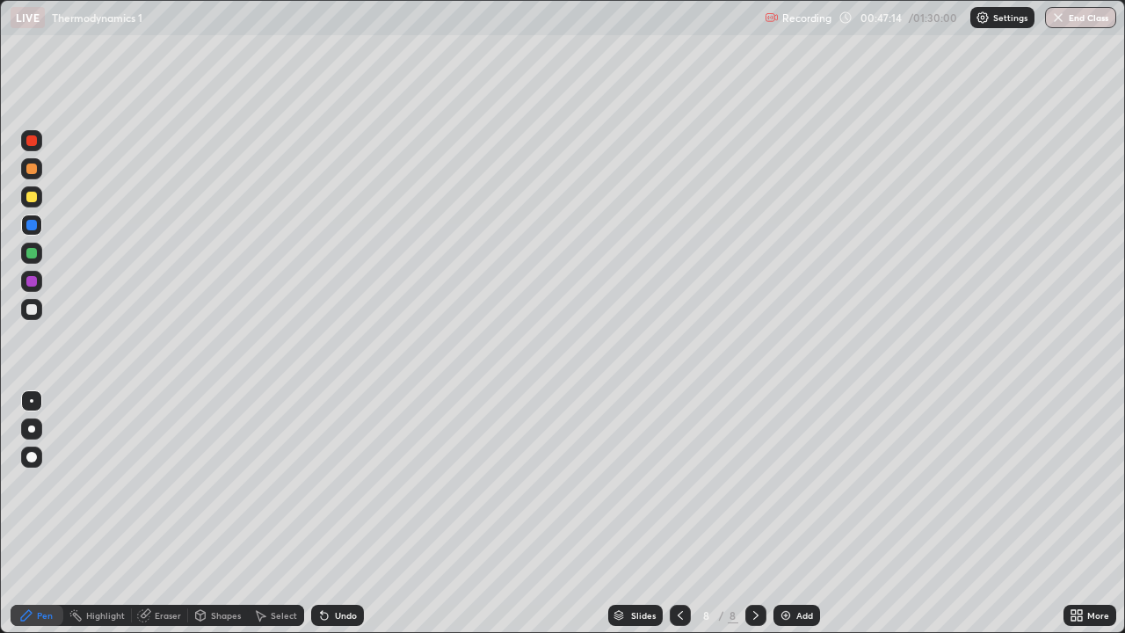
click at [150, 513] on div "Eraser" at bounding box center [160, 615] width 56 height 21
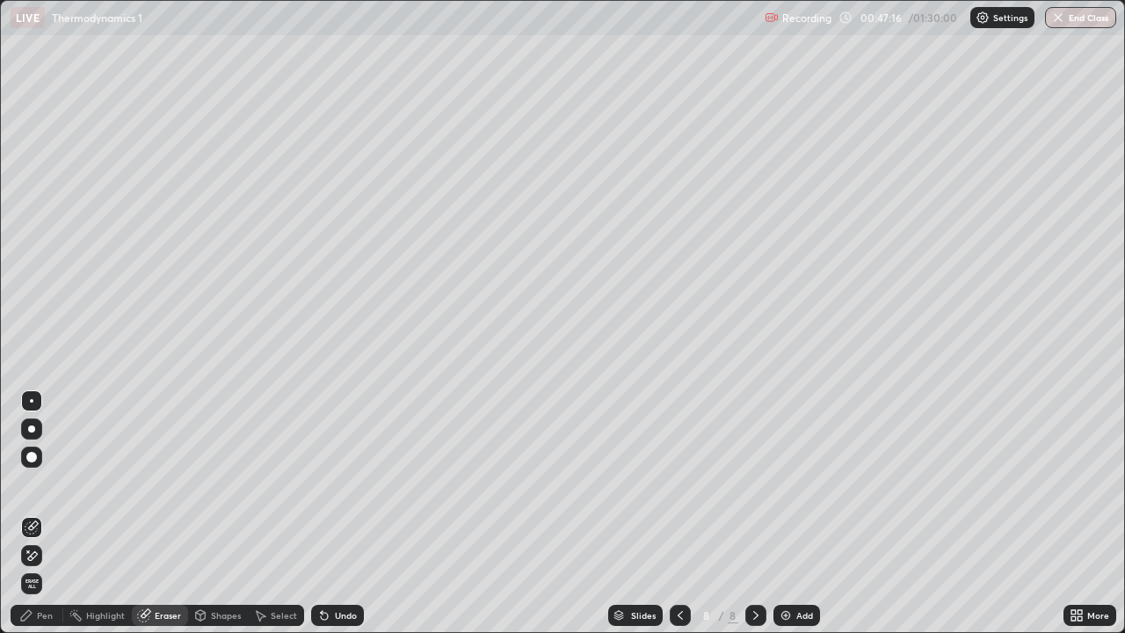
click at [29, 513] on div "Pen" at bounding box center [37, 615] width 53 height 21
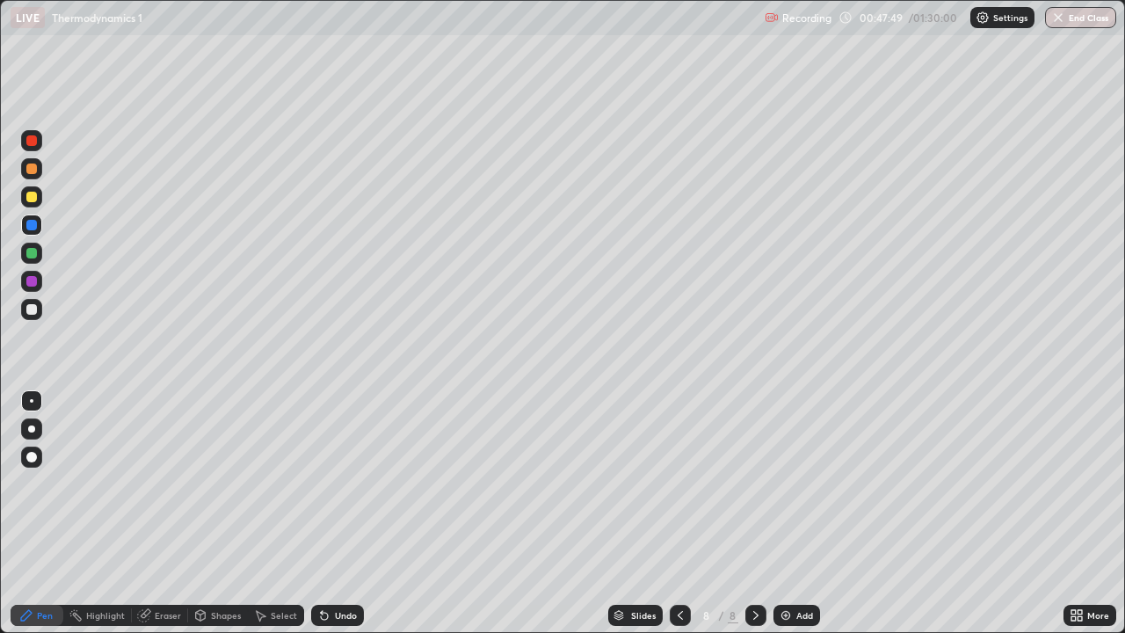
click at [326, 513] on div "Undo" at bounding box center [337, 615] width 53 height 21
click at [330, 513] on div "Undo" at bounding box center [337, 615] width 53 height 21
click at [329, 513] on div "Undo" at bounding box center [337, 615] width 53 height 21
click at [330, 513] on div "Undo" at bounding box center [337, 615] width 53 height 21
click at [326, 513] on div "Undo" at bounding box center [337, 615] width 53 height 21
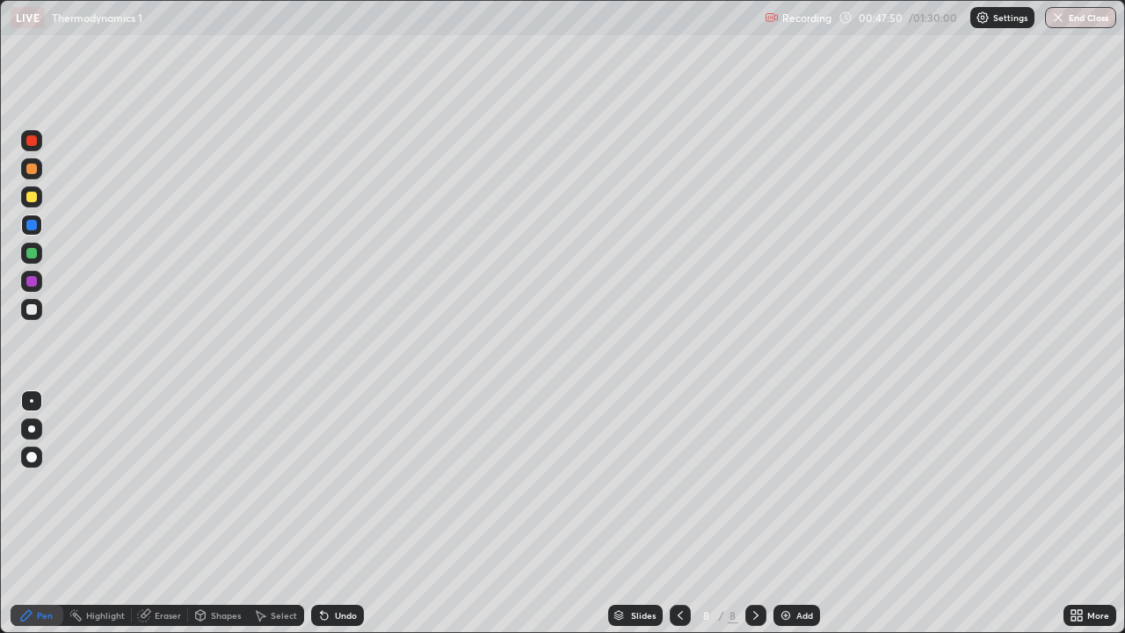
click at [325, 513] on div "Undo" at bounding box center [337, 615] width 53 height 21
click at [326, 513] on div "Undo" at bounding box center [337, 615] width 53 height 21
click at [325, 513] on div "Undo" at bounding box center [337, 615] width 53 height 21
click at [328, 513] on div "Undo" at bounding box center [337, 615] width 53 height 21
click at [30, 197] on div at bounding box center [31, 197] width 11 height 11
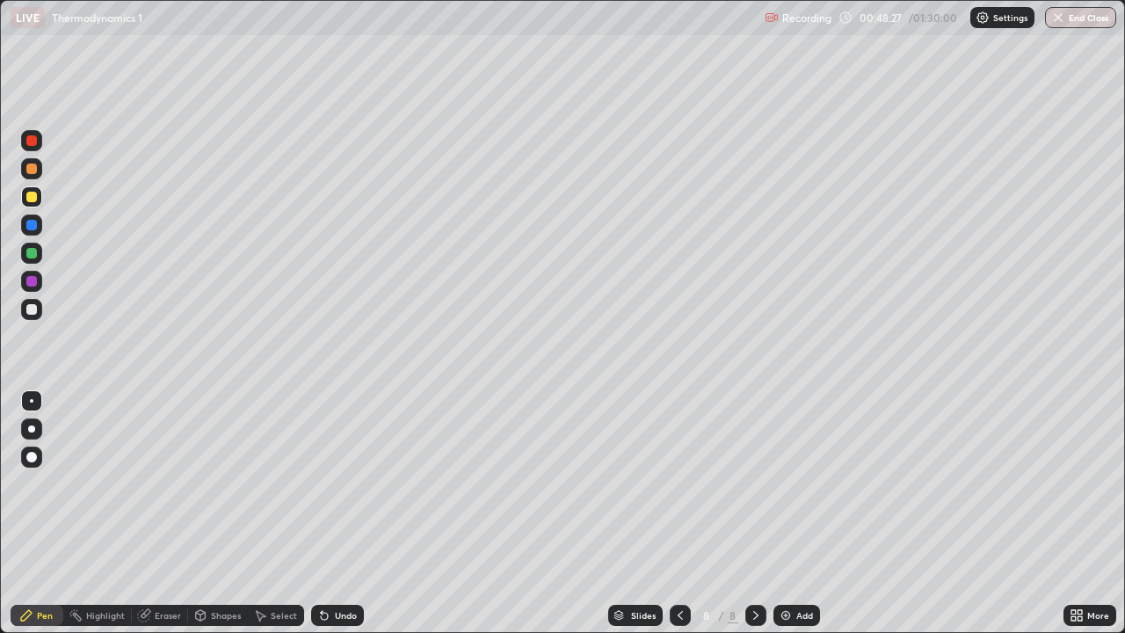
click at [679, 513] on icon at bounding box center [680, 615] width 14 height 14
click at [754, 513] on icon at bounding box center [756, 615] width 14 height 14
click at [776, 513] on div "Add" at bounding box center [797, 615] width 47 height 21
click at [344, 513] on div "Undo" at bounding box center [346, 615] width 22 height 9
click at [342, 513] on div "Undo" at bounding box center [346, 615] width 22 height 9
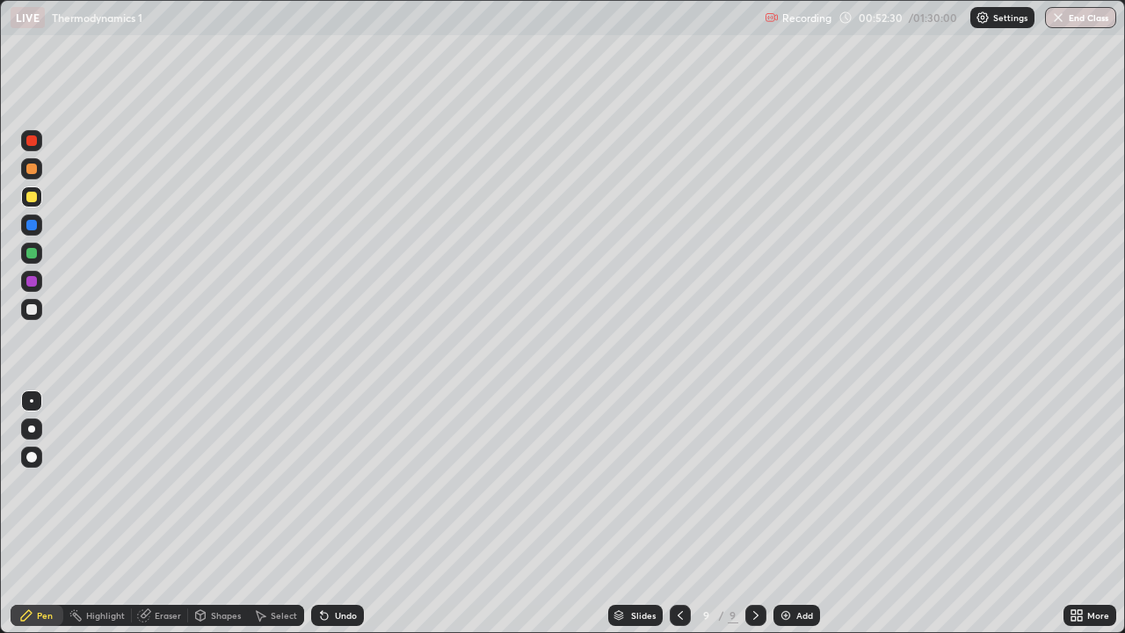
click at [30, 316] on div at bounding box center [31, 309] width 21 height 21
click at [32, 313] on div at bounding box center [31, 309] width 11 height 11
click at [31, 198] on div at bounding box center [31, 197] width 11 height 11
click at [790, 513] on img at bounding box center [786, 615] width 14 height 14
click at [33, 140] on div at bounding box center [31, 140] width 11 height 11
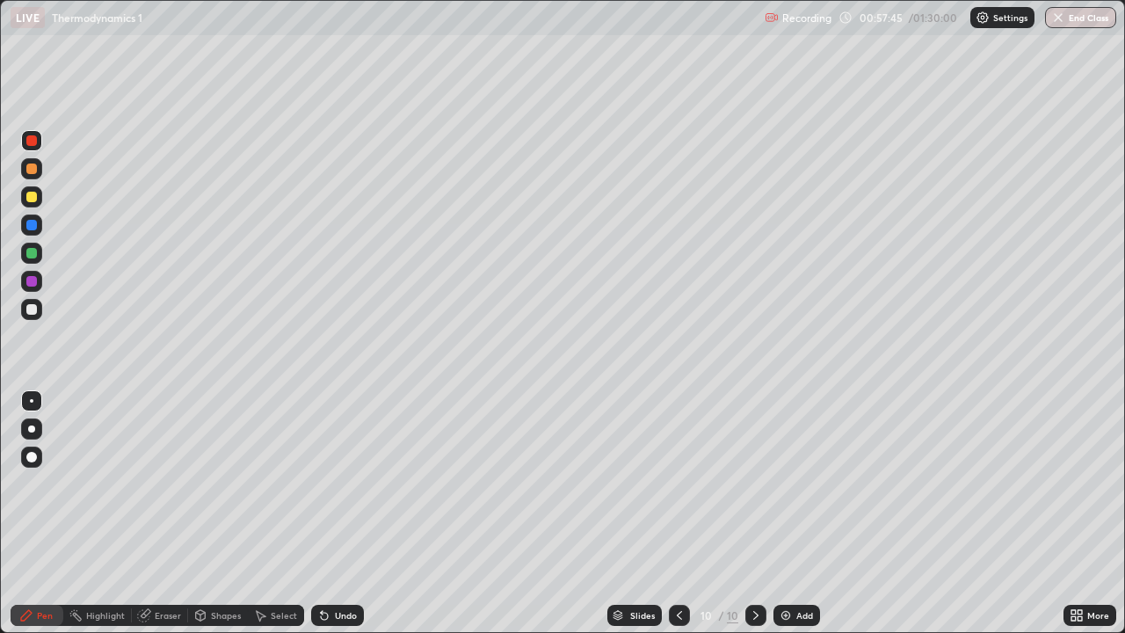
click at [34, 200] on div at bounding box center [31, 197] width 11 height 11
click at [325, 513] on icon at bounding box center [324, 615] width 14 height 14
click at [323, 513] on icon at bounding box center [324, 616] width 7 height 7
click at [322, 513] on icon at bounding box center [324, 616] width 7 height 7
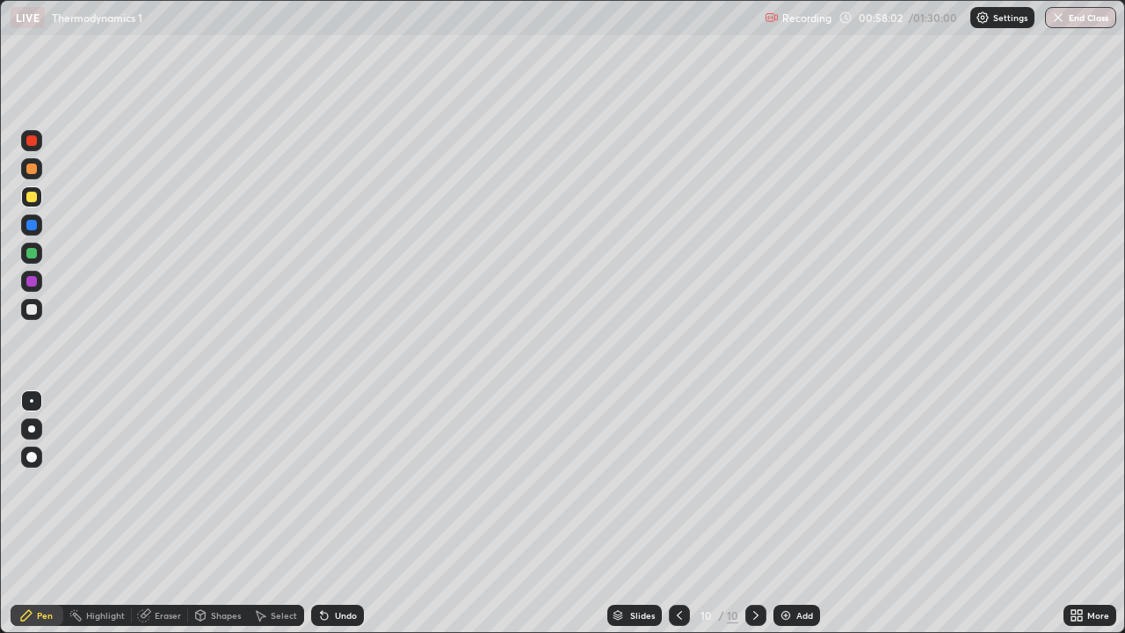
click at [321, 513] on icon at bounding box center [324, 616] width 7 height 7
click at [324, 513] on icon at bounding box center [324, 616] width 7 height 7
click at [333, 513] on div "Undo" at bounding box center [337, 615] width 53 height 21
click at [331, 513] on div "Undo" at bounding box center [337, 615] width 53 height 21
click at [329, 513] on icon at bounding box center [324, 615] width 14 height 14
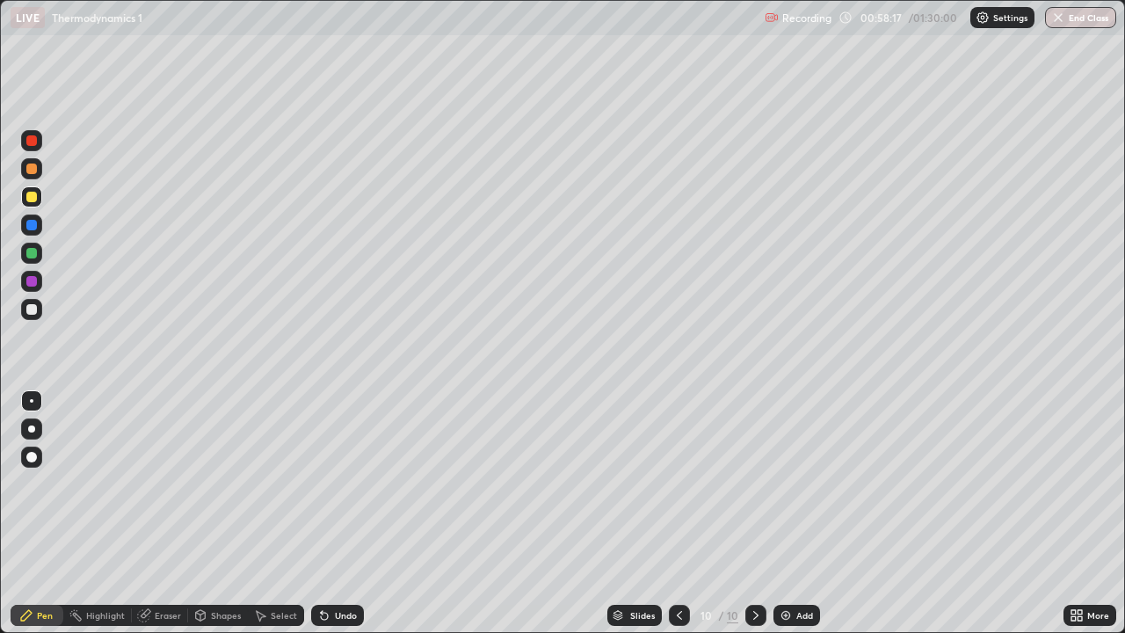
click at [30, 252] on div at bounding box center [31, 253] width 11 height 11
click at [27, 280] on div at bounding box center [31, 281] width 11 height 11
click at [31, 308] on div at bounding box center [31, 309] width 11 height 11
click at [30, 227] on div at bounding box center [31, 225] width 11 height 11
click at [23, 192] on div at bounding box center [31, 196] width 21 height 21
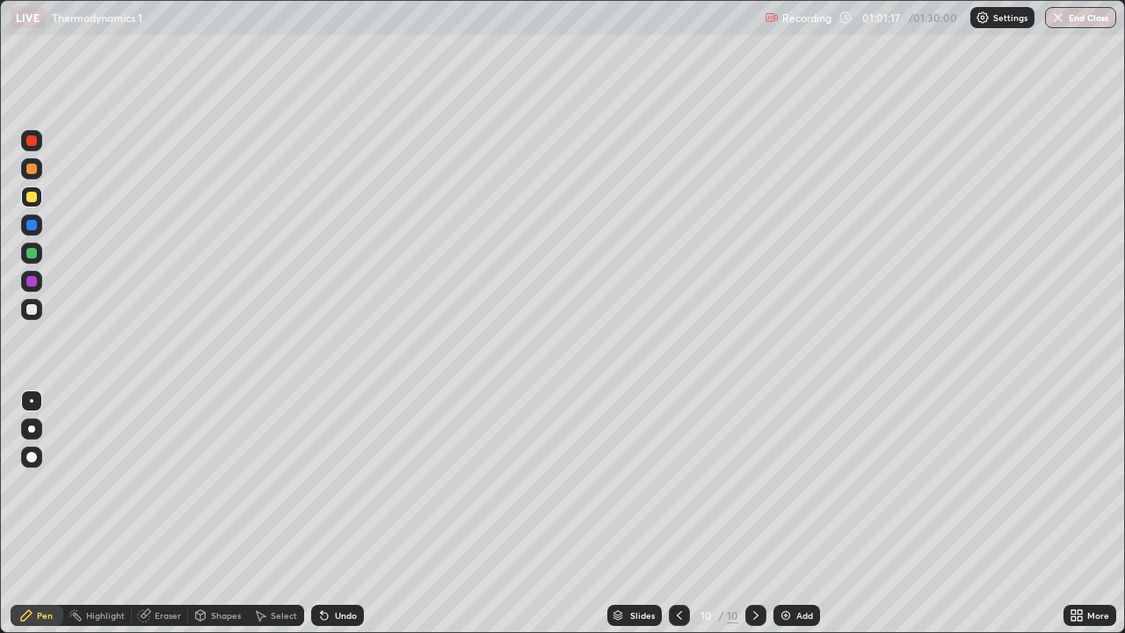
click at [28, 170] on div at bounding box center [31, 169] width 11 height 11
click at [789, 513] on img at bounding box center [786, 615] width 14 height 14
click at [338, 513] on div "Undo" at bounding box center [346, 615] width 22 height 9
click at [344, 513] on div "Undo" at bounding box center [346, 615] width 22 height 9
click at [352, 513] on div "Undo" at bounding box center [346, 615] width 22 height 9
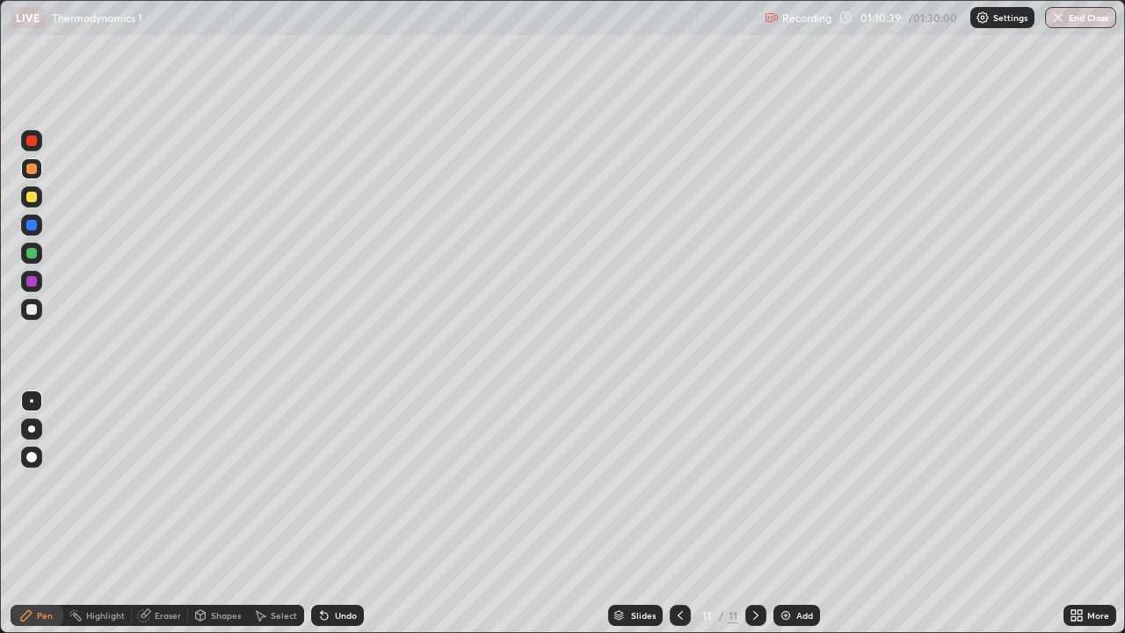
click at [353, 513] on div "Undo" at bounding box center [337, 615] width 53 height 21
click at [680, 513] on icon at bounding box center [680, 615] width 14 height 14
click at [684, 513] on icon at bounding box center [680, 615] width 14 height 14
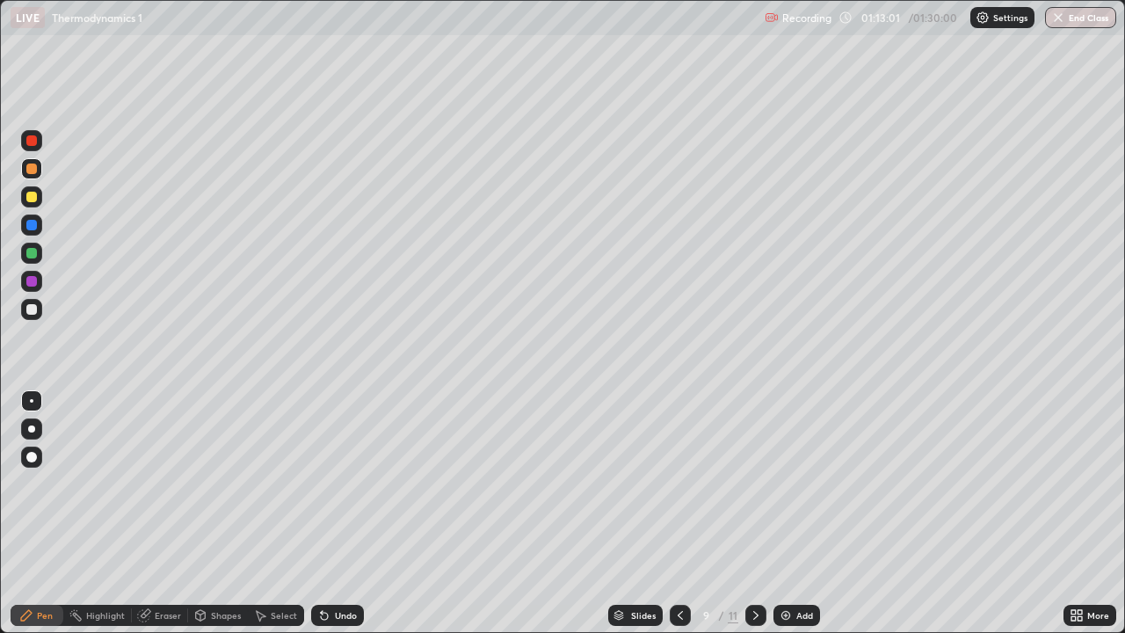
click at [753, 513] on icon at bounding box center [756, 615] width 14 height 14
click at [755, 513] on icon at bounding box center [756, 615] width 14 height 14
click at [679, 513] on icon at bounding box center [680, 615] width 14 height 14
click at [761, 513] on div at bounding box center [755, 615] width 21 height 21
click at [1087, 18] on button "End Class" at bounding box center [1080, 17] width 71 height 21
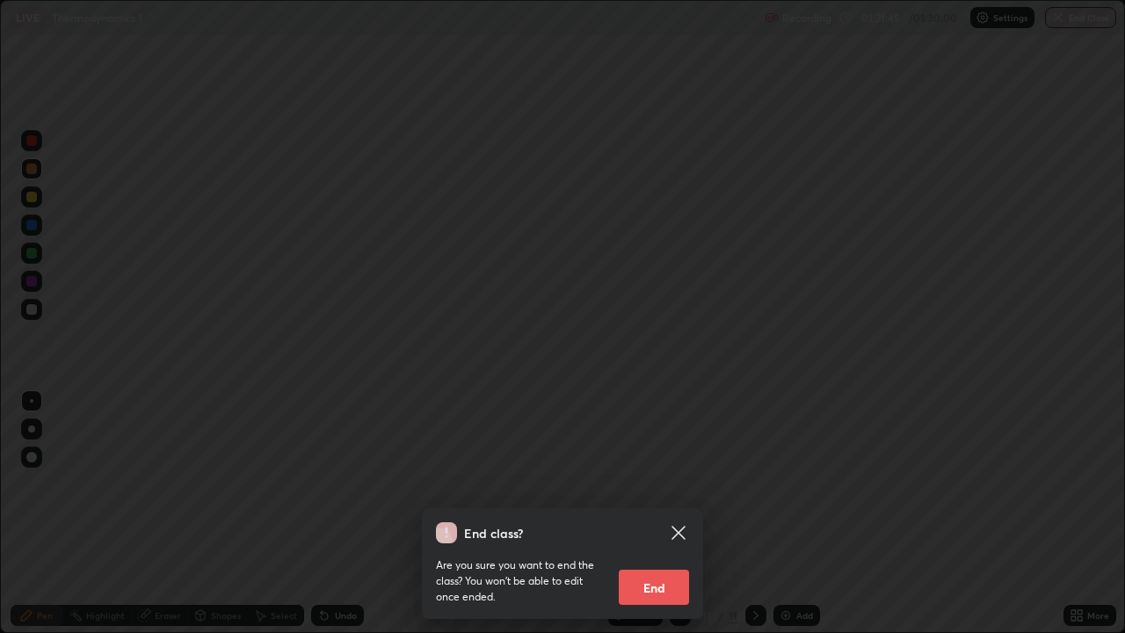
click at [662, 513] on button "End" at bounding box center [654, 587] width 70 height 35
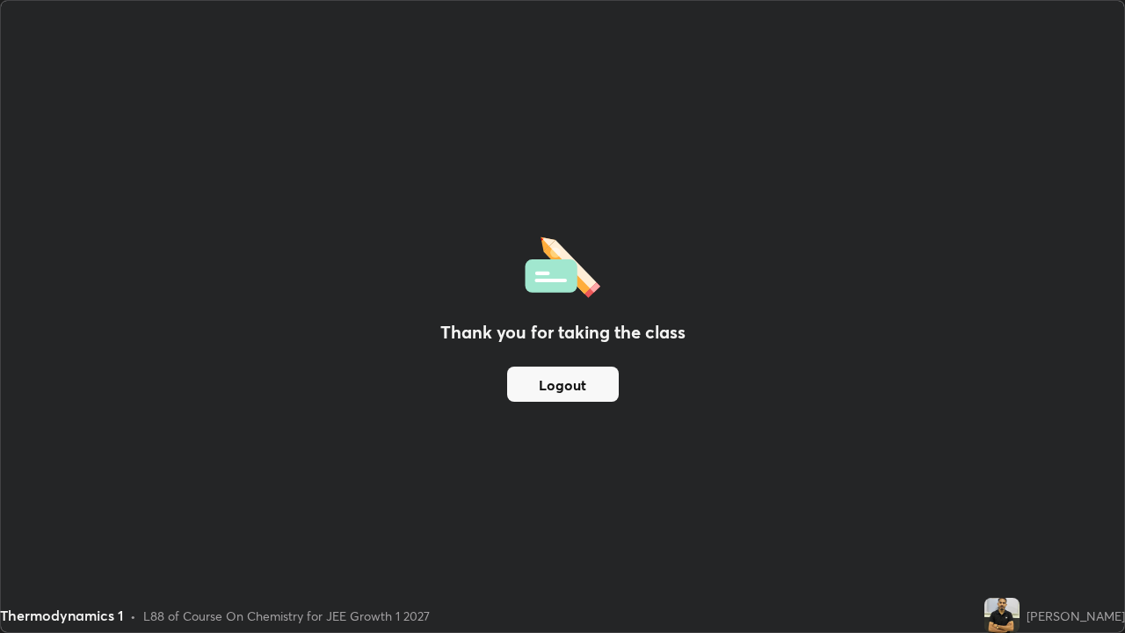
click at [565, 378] on button "Logout" at bounding box center [563, 384] width 112 height 35
